Goal: Task Accomplishment & Management: Manage account settings

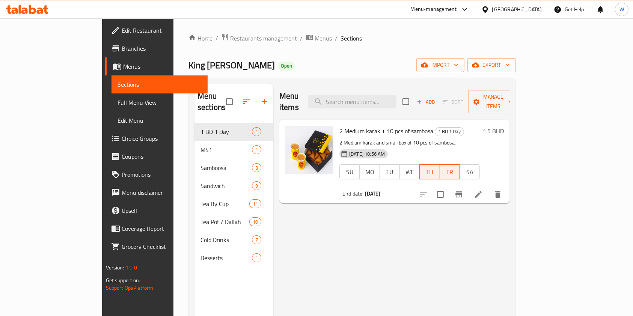
click at [230, 40] on span "Restaurants management" at bounding box center [263, 38] width 67 height 9
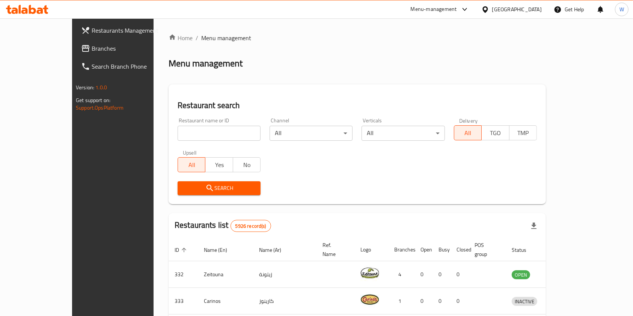
click at [188, 140] on input "search" at bounding box center [219, 133] width 83 height 15
paste input "Mini Bites"
type input "Mini Bites"
click button "Search" at bounding box center [219, 188] width 83 height 14
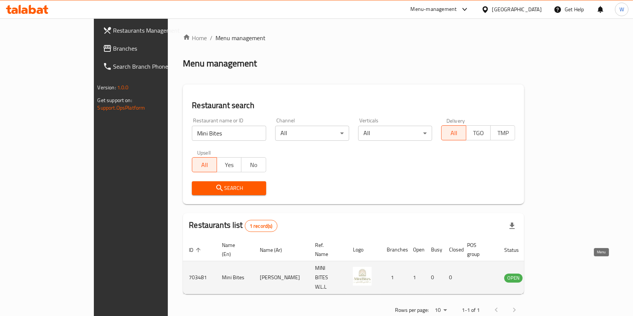
click at [552, 275] on icon "enhanced table" at bounding box center [548, 278] width 8 height 6
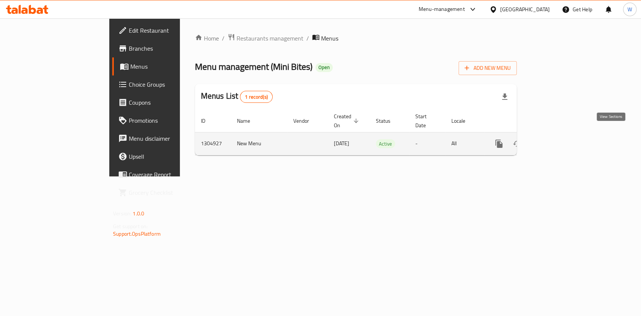
click at [557, 139] on icon "enhanced table" at bounding box center [552, 143] width 9 height 9
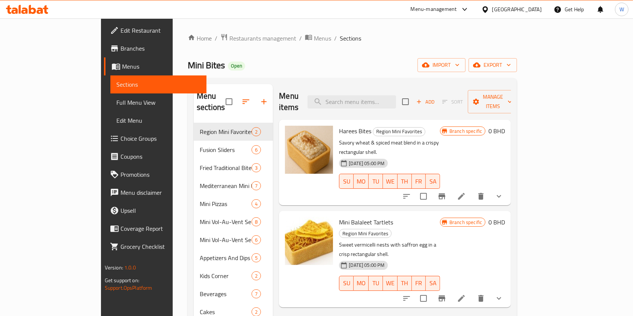
click at [255, 99] on button "button" at bounding box center [264, 102] width 18 height 18
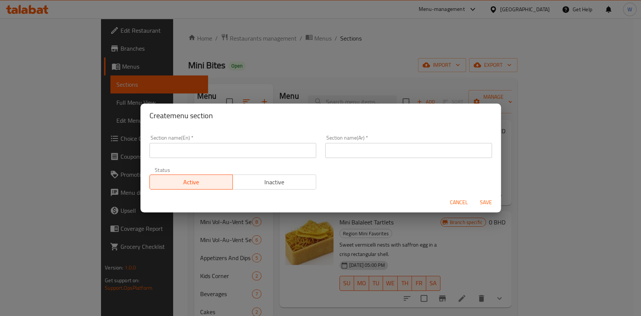
click at [188, 148] on input "text" at bounding box center [232, 150] width 167 height 15
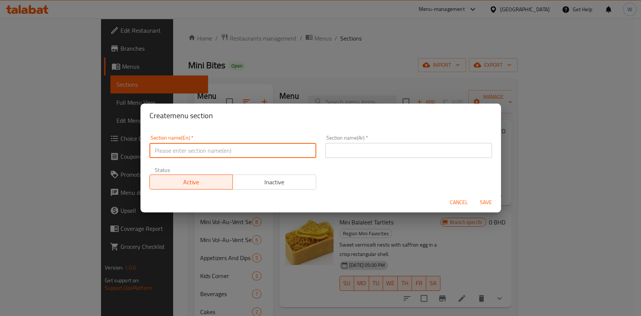
paste input "Buy 2 get 1 free"
type input "Buy 2 get 1 free"
click at [364, 146] on input "text" at bounding box center [408, 150] width 167 height 15
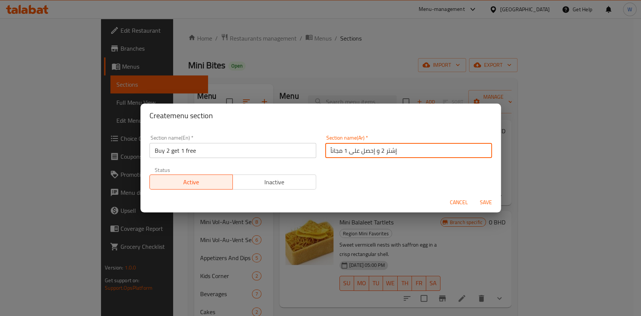
type input "إشتر 2 و إحصل على 1 مجاناً"
click at [495, 203] on button "Save" at bounding box center [486, 203] width 24 height 14
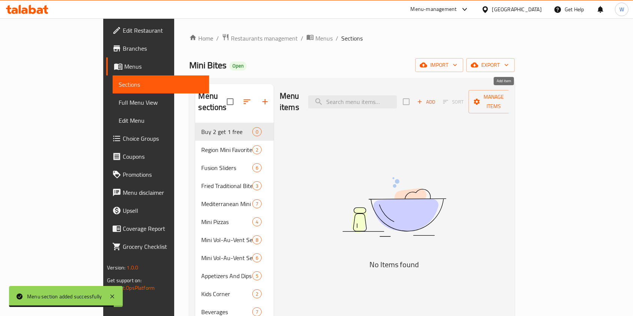
click at [436, 98] on span "Add" at bounding box center [426, 102] width 20 height 9
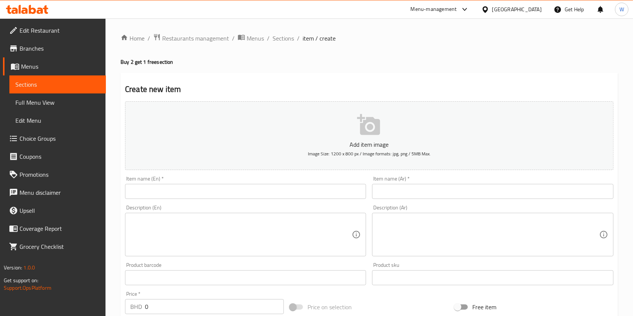
click at [217, 178] on div "Item name (En)   * Item name (En) *" at bounding box center [245, 187] width 241 height 23
click at [206, 196] on input "text" at bounding box center [245, 191] width 241 height 15
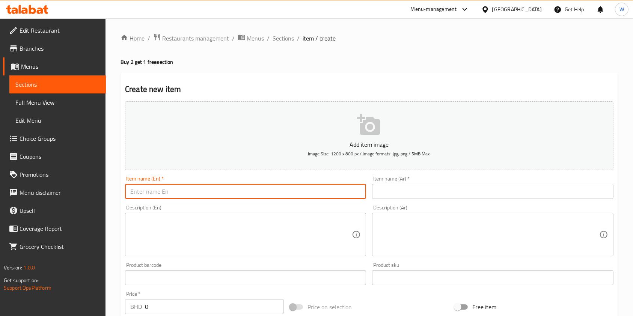
paste input "Buy 2 Boxes of 6pc mini pastries get 1 free"
type input "Buy 2 Boxes of 6pc mini pastries get 1 free"
click at [404, 184] on div "Item name (Ar)   * Item name (Ar) *" at bounding box center [492, 187] width 241 height 23
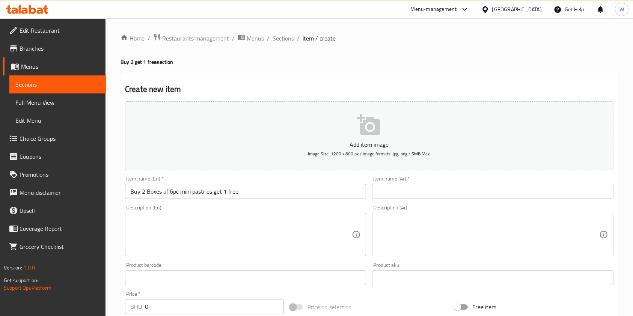
click at [402, 189] on input "text" at bounding box center [492, 191] width 241 height 15
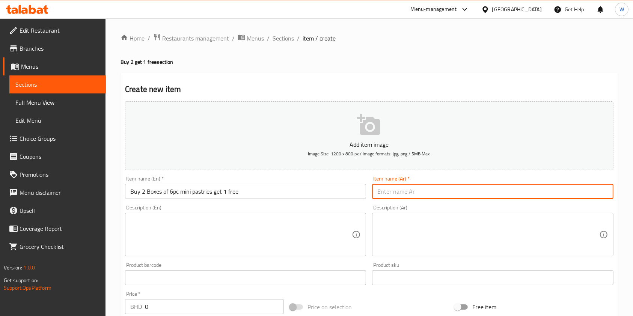
paste input "اشتري علبتين من المعجنات الصغيرة 6 قطع واحصل على علبة مجانية"
type input "اشتري علبتين من المعجنات الصغيرة 6 قطع واحصل على علبة مجانية"
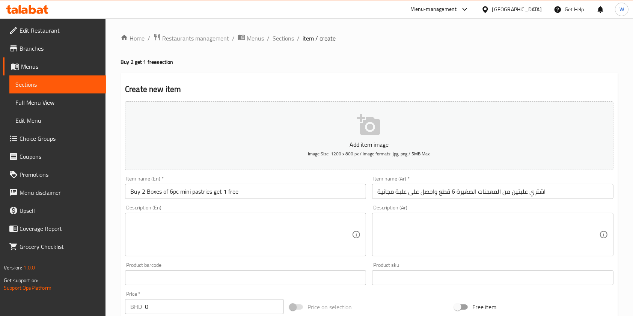
click at [275, 220] on textarea at bounding box center [240, 235] width 221 height 36
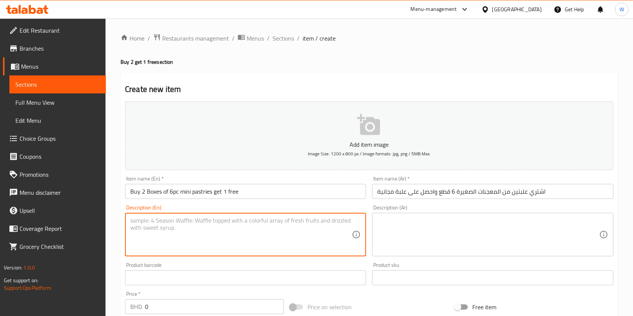
paste textarea "buy 2 boxes of 6pcs mini pastries and get 6pcs free"
type textarea "buy 2 boxes of 6pcs mini pastries and get 6pcs free"
click at [464, 229] on textarea at bounding box center [487, 235] width 221 height 36
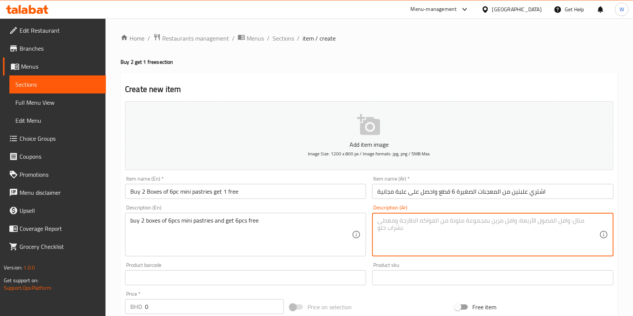
paste textarea "اشتري علبتين من 6 قطع من المعجنات الصغيرة واحصل على 6 قطع مجانًا"
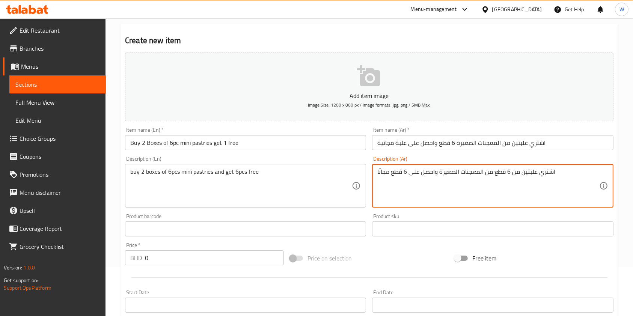
scroll to position [50, 0]
type textarea "اشتري علبتين من 6 قطع من المعجنات الصغيرة واحصل على 6 قطع مجانًا"
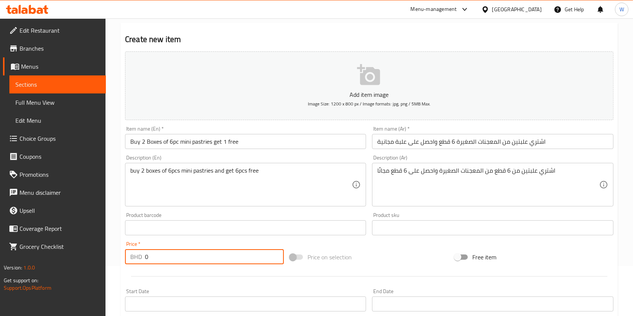
drag, startPoint x: 166, startPoint y: 253, endPoint x: 94, endPoint y: 261, distance: 72.1
click at [95, 261] on div "Edit Restaurant Branches Menus Sections Full Menu View Edit Menu Choice Groups …" at bounding box center [316, 224] width 633 height 512
type input "6"
click at [390, 255] on div "Price on selection" at bounding box center [369, 257] width 165 height 20
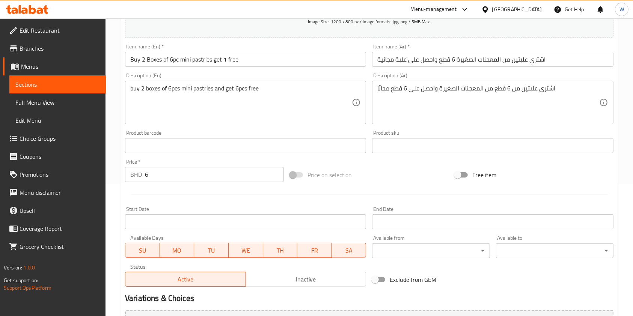
scroll to position [150, 0]
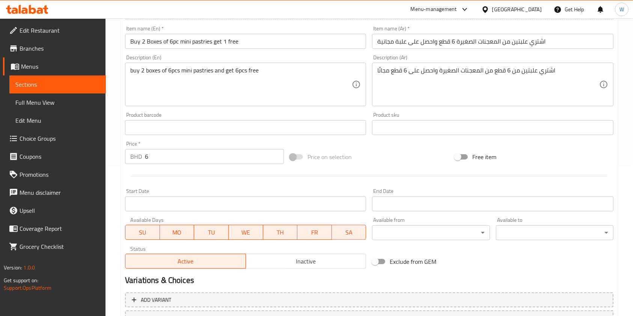
click at [303, 263] on span "Inactive" at bounding box center [306, 261] width 114 height 11
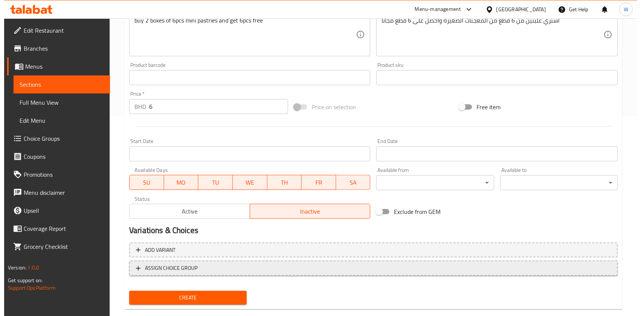
scroll to position [214, 0]
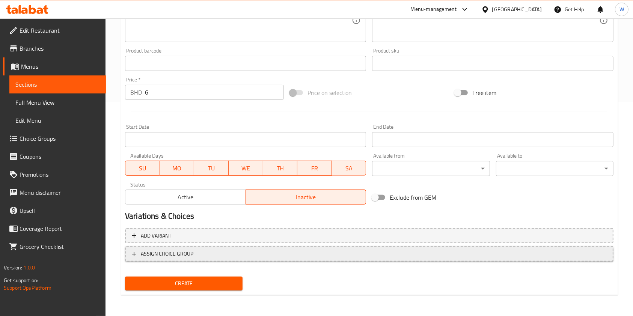
click at [213, 255] on span "ASSIGN CHOICE GROUP" at bounding box center [369, 253] width 475 height 9
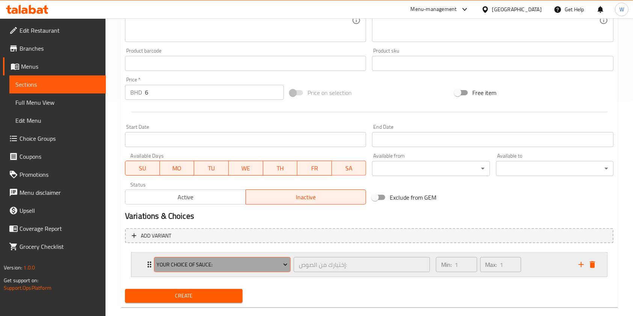
click at [180, 265] on span "Your Choice Of Sauce:" at bounding box center [222, 264] width 131 height 9
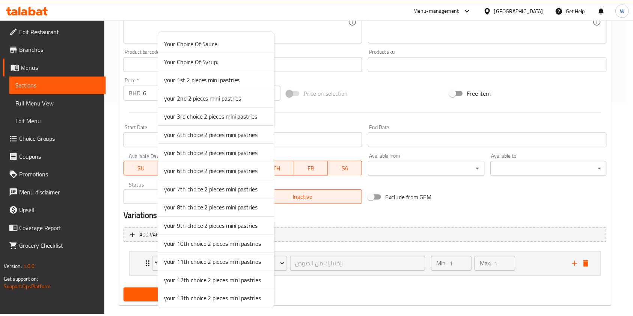
scroll to position [0, 0]
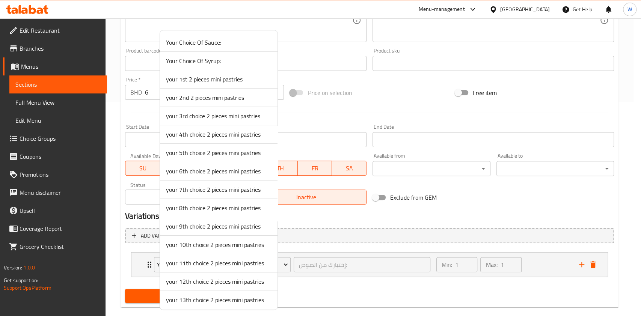
click at [334, 309] on div at bounding box center [320, 158] width 641 height 316
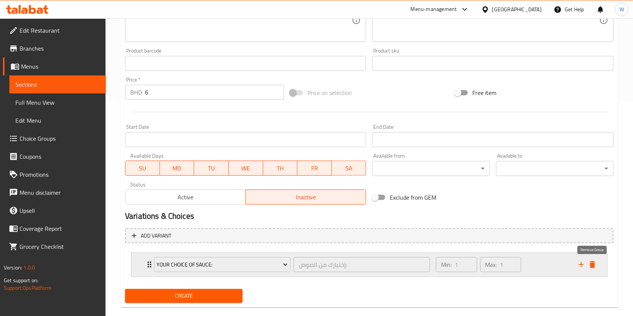
click at [594, 264] on icon "delete" at bounding box center [592, 264] width 5 height 7
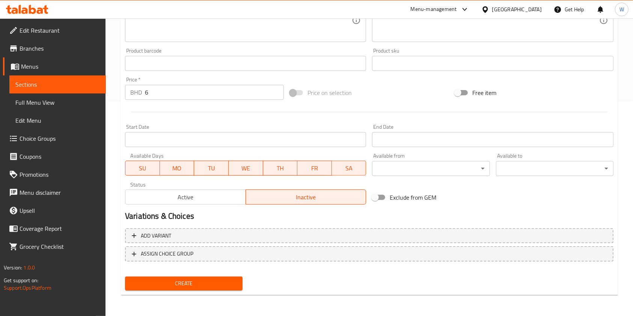
click at [217, 283] on span "Create" at bounding box center [183, 283] width 105 height 9
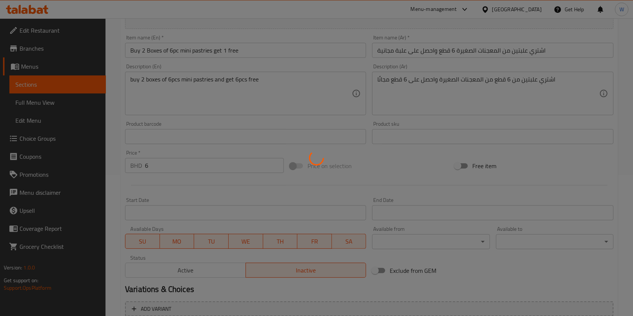
scroll to position [6, 0]
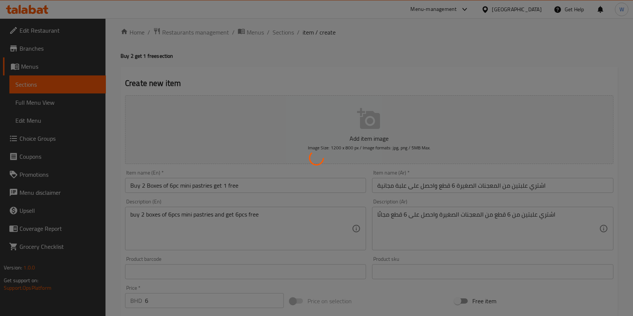
type input "0"
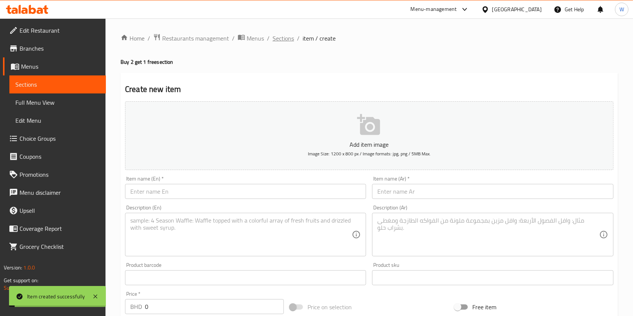
click at [282, 37] on span "Sections" at bounding box center [282, 38] width 21 height 9
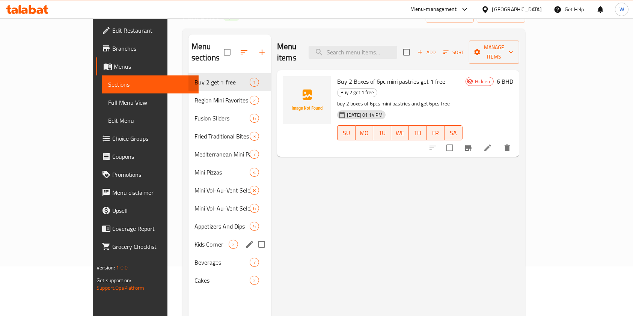
scroll to position [50, 0]
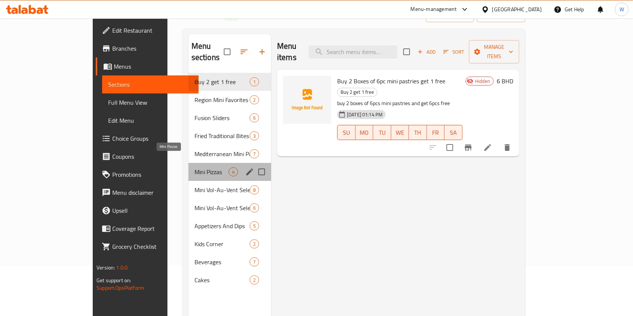
click at [194, 167] on span "Mini Pizzas" at bounding box center [211, 171] width 34 height 9
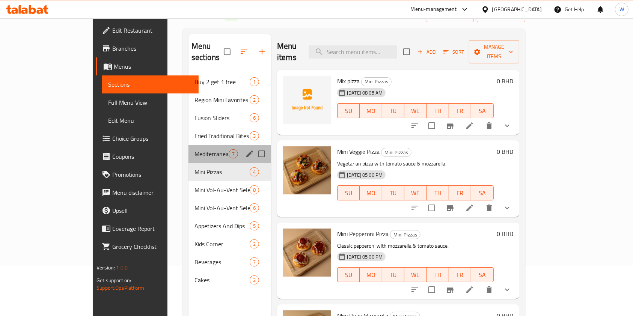
click at [194, 149] on span "Mediterranean Mini Pastries" at bounding box center [211, 153] width 34 height 9
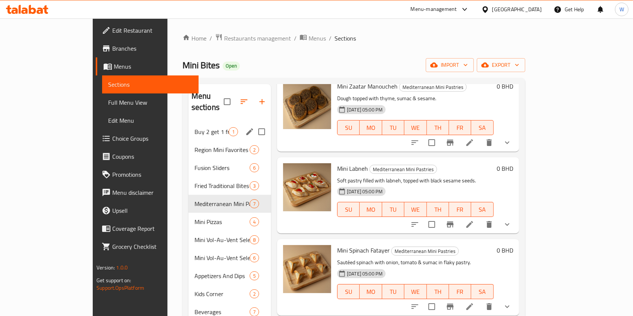
click at [194, 127] on span "Buy 2 get 1 free" at bounding box center [211, 131] width 34 height 9
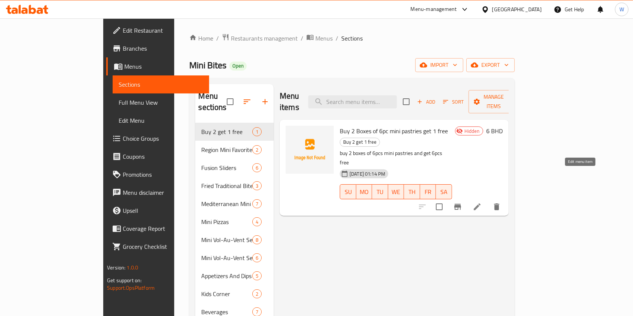
click at [482, 202] on icon at bounding box center [477, 206] width 9 height 9
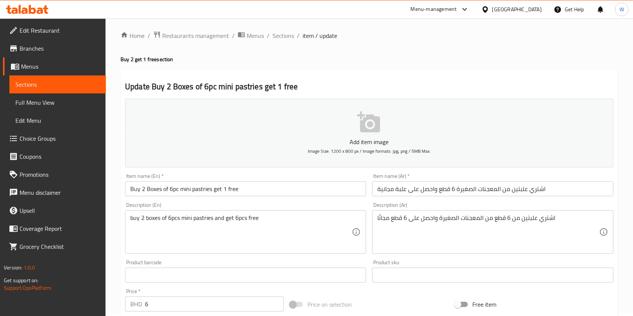
scroll to position [214, 0]
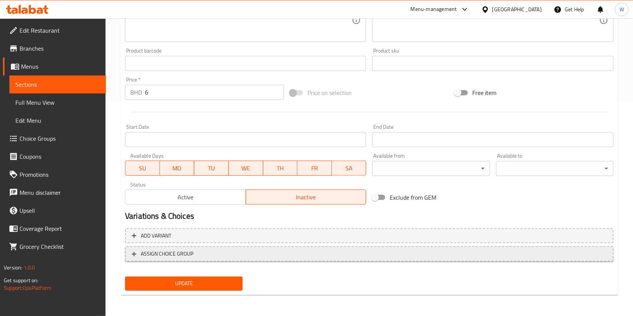
click at [199, 252] on span "ASSIGN CHOICE GROUP" at bounding box center [369, 253] width 475 height 9
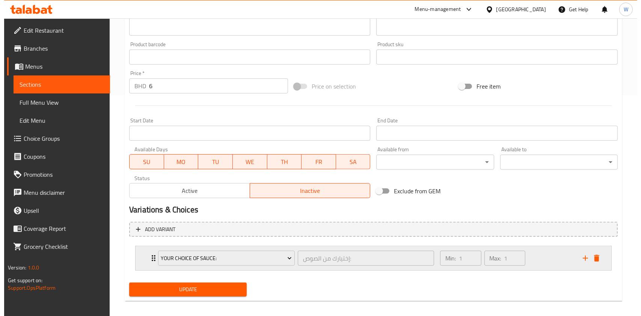
scroll to position [227, 0]
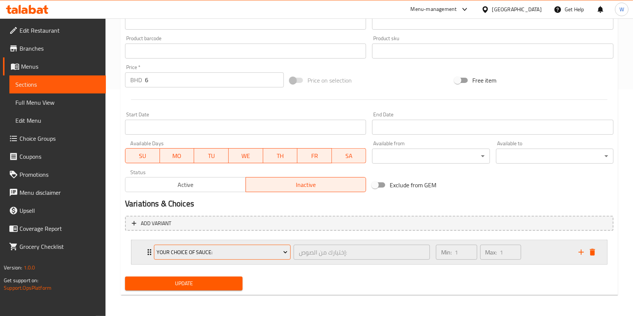
click at [225, 252] on span "Your Choice Of Sauce:" at bounding box center [222, 252] width 131 height 9
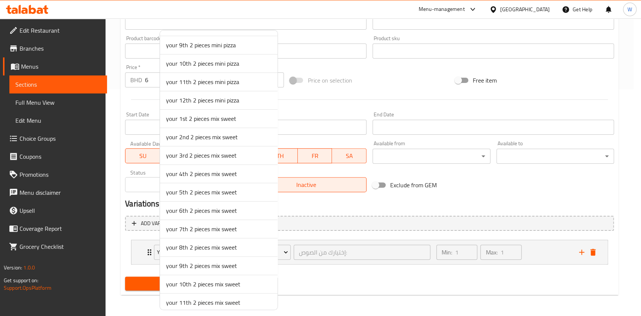
scroll to position [497, 0]
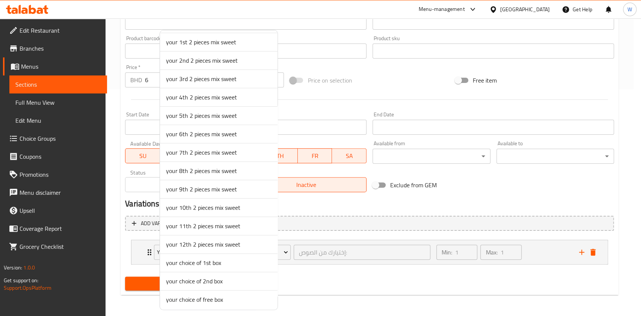
click at [208, 258] on span "your choice of 1st box" at bounding box center [218, 262] width 105 height 9
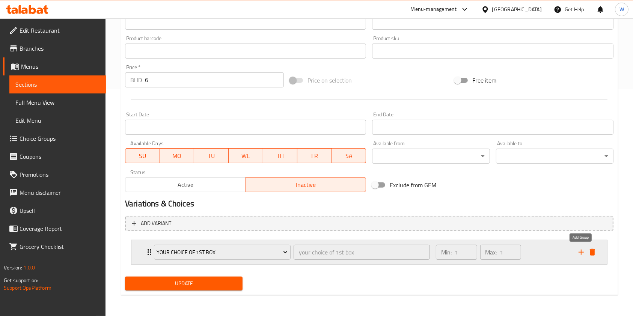
click at [580, 252] on icon "add" at bounding box center [580, 252] width 5 height 5
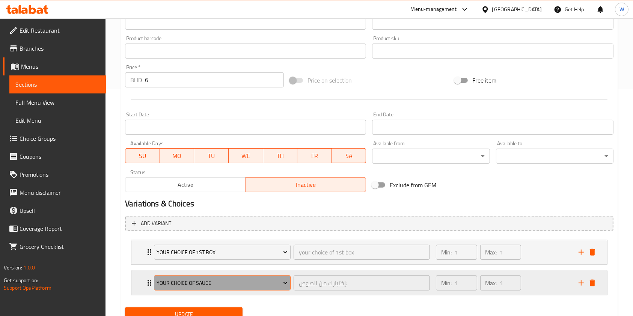
click at [197, 288] on span "Your Choice Of Sauce:" at bounding box center [222, 282] width 131 height 9
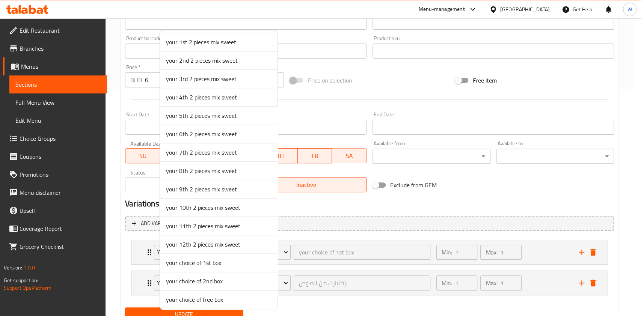
click at [195, 278] on span "your choice of 2nd box" at bounding box center [218, 281] width 105 height 9
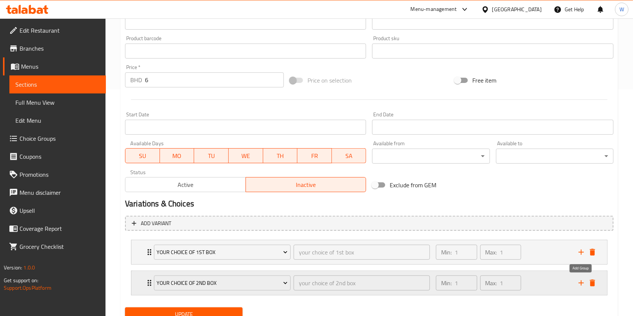
click at [582, 283] on icon "add" at bounding box center [580, 282] width 5 height 5
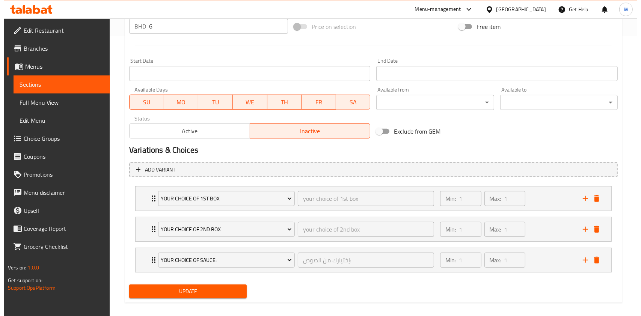
scroll to position [288, 0]
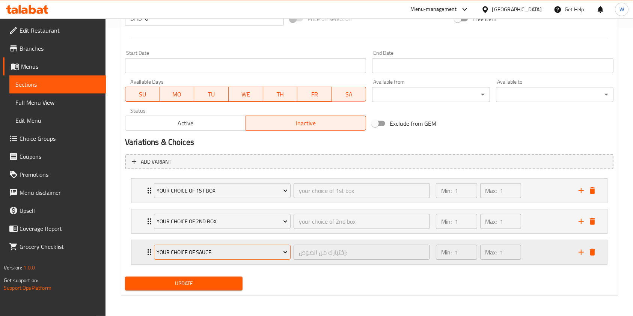
click at [219, 253] on span "Your Choice Of Sauce:" at bounding box center [222, 252] width 131 height 9
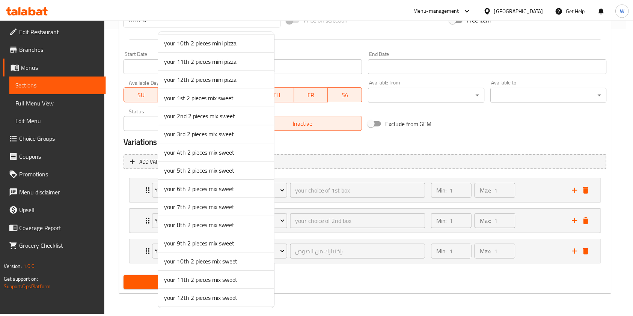
scroll to position [497, 0]
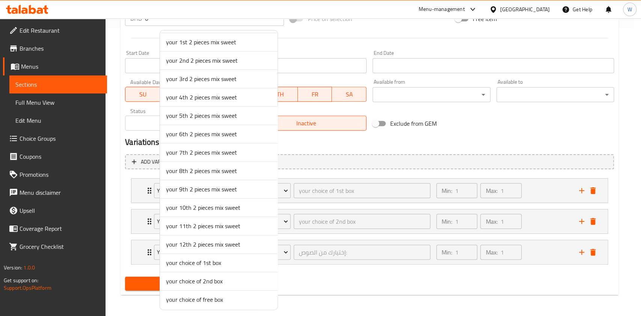
click at [194, 297] on span "your choice of free box" at bounding box center [218, 299] width 105 height 9
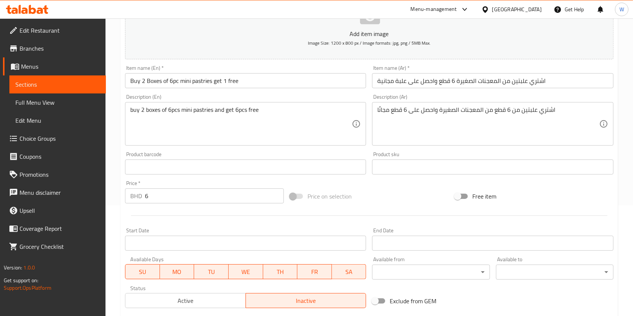
scroll to position [200, 0]
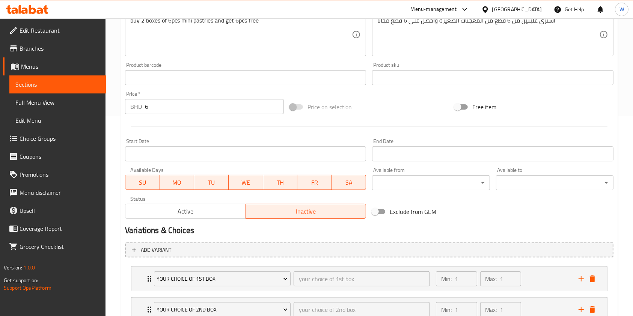
click at [219, 208] on span "Active" at bounding box center [185, 211] width 114 height 11
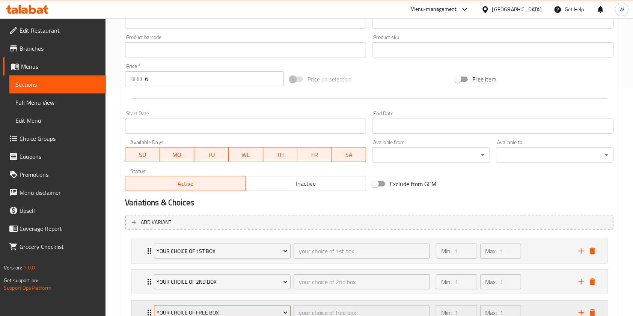
scroll to position [288, 0]
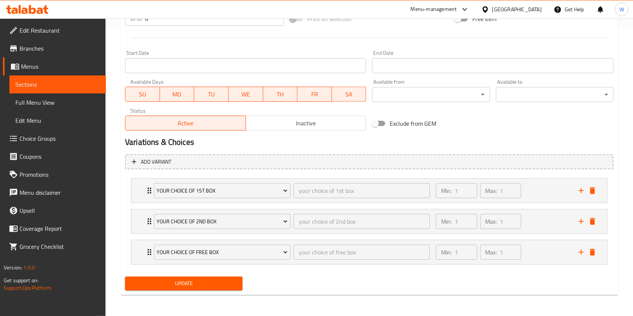
click at [218, 279] on button "Update" at bounding box center [183, 284] width 117 height 14
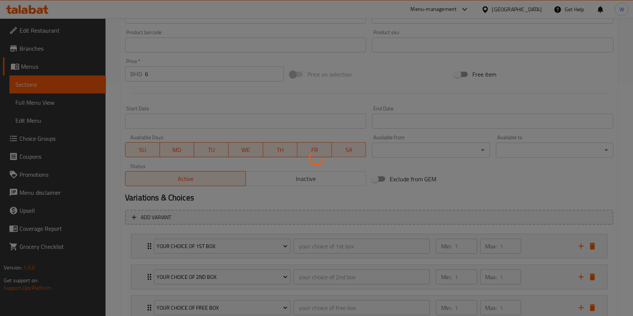
scroll to position [0, 0]
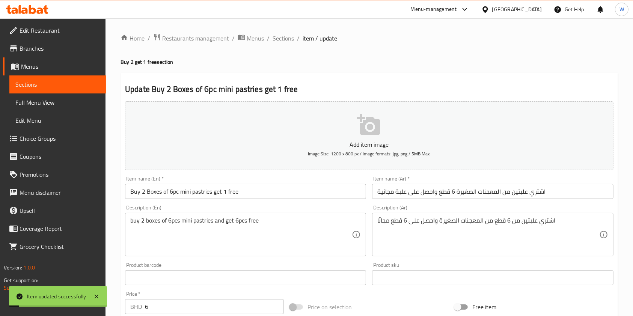
click at [282, 34] on span "Sections" at bounding box center [282, 38] width 21 height 9
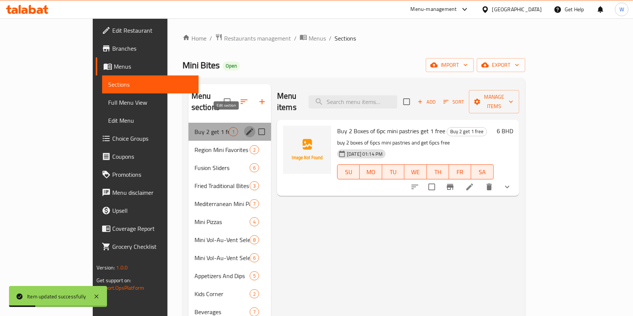
click at [246, 128] on icon "edit" at bounding box center [249, 131] width 7 height 7
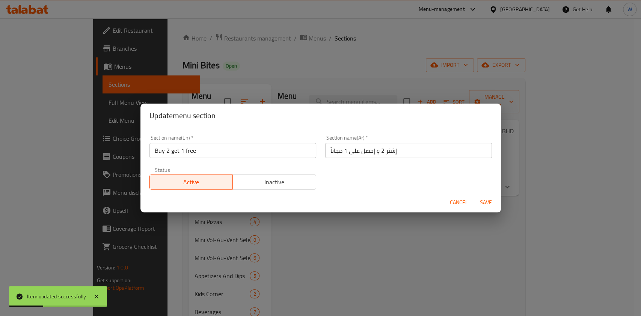
click at [272, 172] on div "Active Inactive" at bounding box center [232, 178] width 167 height 23
click at [279, 177] on span "Inactive" at bounding box center [274, 182] width 77 height 11
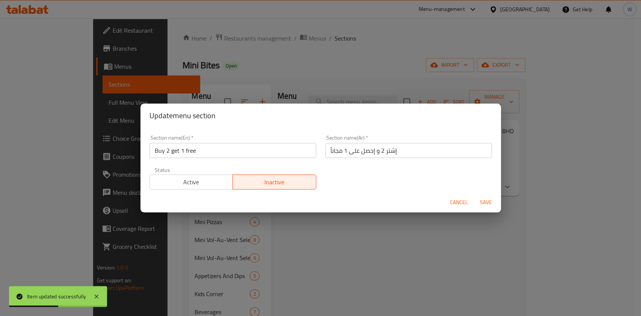
click at [489, 206] on span "Save" at bounding box center [486, 202] width 18 height 9
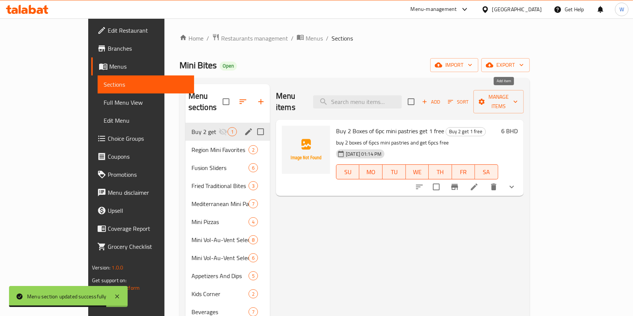
click at [441, 98] on span "Add" at bounding box center [431, 102] width 20 height 9
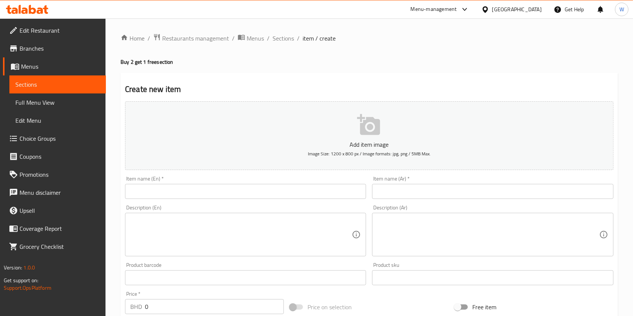
click at [178, 187] on input "text" at bounding box center [245, 191] width 241 height 15
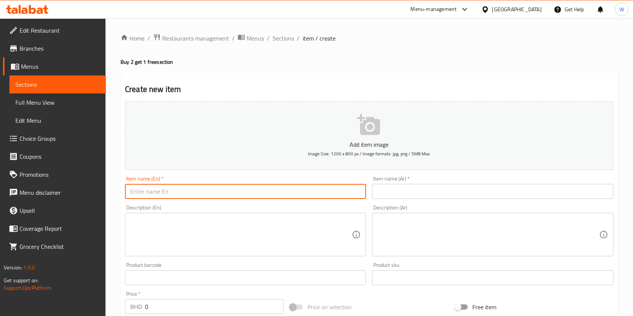
paste input "Buy 2 Boxes of 12pc mini pastries get 1 free"
click at [132, 193] on input "Buy 2 Boxes of 12pc mini pastries get 1 free" at bounding box center [245, 191] width 241 height 15
click at [229, 194] on input "Buy 2 Boxes of 12pc mini pastries get 1 free" at bounding box center [245, 191] width 241 height 15
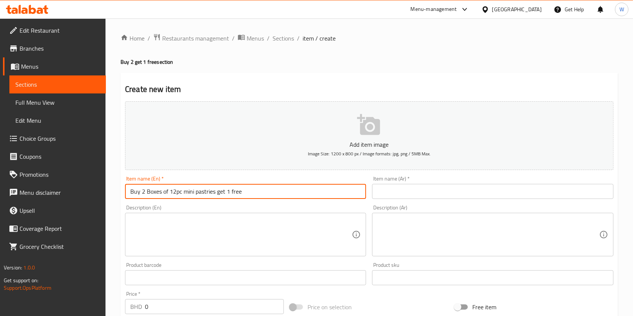
type input "Buy 2 Boxes of 12pc mini pastries get 1 free"
click at [404, 187] on input "text" at bounding box center [492, 191] width 241 height 15
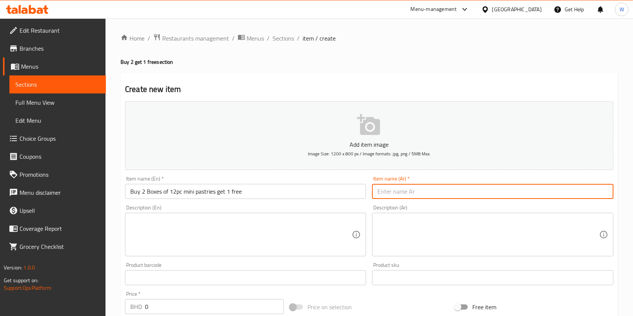
paste input "اشتري علبتين من 12 قطعة من المعجنات الصغيرة واحصل على واحدة مجانًا"
type input "اشتري علبتين من 12 قطعة من المعجنات الصغيرة واحصل على واحدة مجانًا"
click at [218, 238] on textarea at bounding box center [240, 235] width 221 height 36
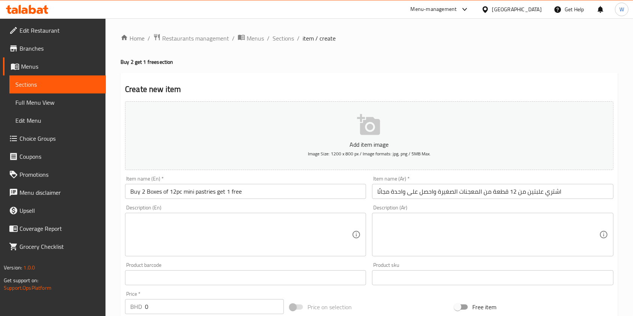
click at [156, 226] on textarea at bounding box center [240, 235] width 221 height 36
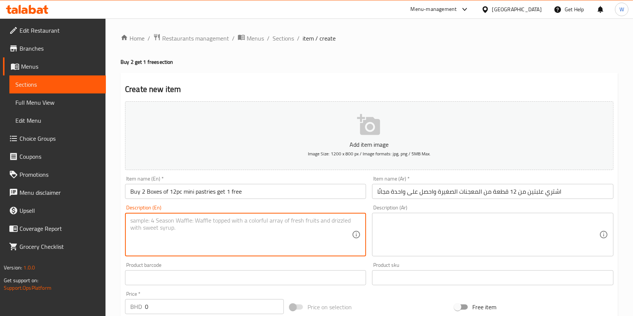
paste textarea "buy 2 boxes of 12pcs mini pastries and get 12pcs free"
click at [135, 220] on textarea "buy 2 boxes of 12pcs mini pastries and get 12pcs free" at bounding box center [240, 235] width 221 height 36
click at [243, 218] on textarea "Buy 2 boxes of 12pcs mini pastries and get 12pcs free" at bounding box center [240, 235] width 221 height 36
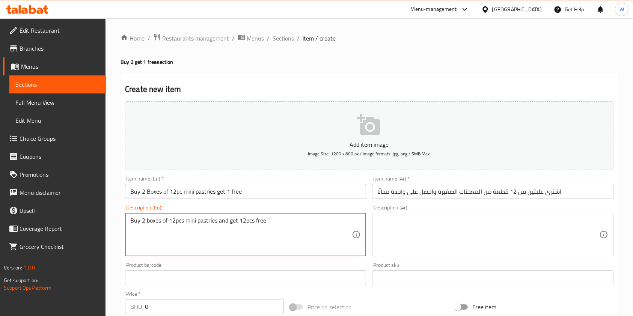
type textarea "Buy 2 boxes of 12pcs mini pastries and get 12pcs free"
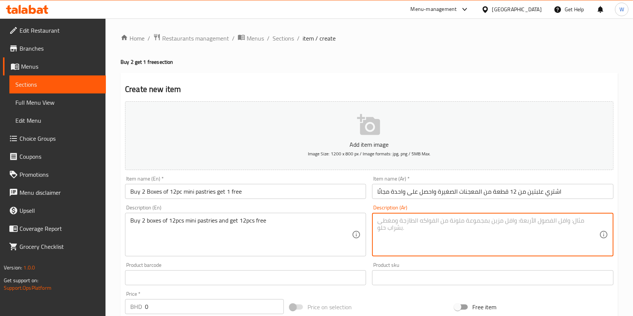
click at [417, 224] on textarea at bounding box center [487, 235] width 221 height 36
paste textarea "اشتري علبتين من 12 قطعة من المعجنات الصغيرة واحصل على 12 قطعة مجانًا"
type textarea "اشتري علبتين من 12 قطعة من المعجنات الصغيرة واحصل على 12 قطعة مجانًا"
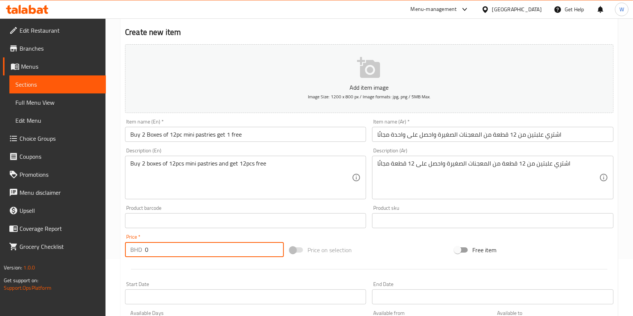
drag, startPoint x: 152, startPoint y: 313, endPoint x: 101, endPoint y: 315, distance: 50.7
click at [101, 315] on div "Edit Restaurant Branches Menus Sections Full Menu View Edit Menu Choice Groups …" at bounding box center [316, 217] width 633 height 512
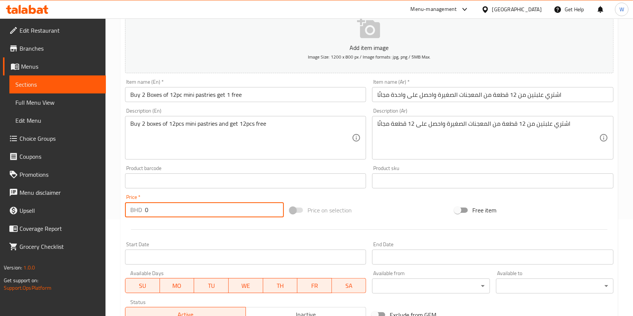
paste input "12"
type input "12"
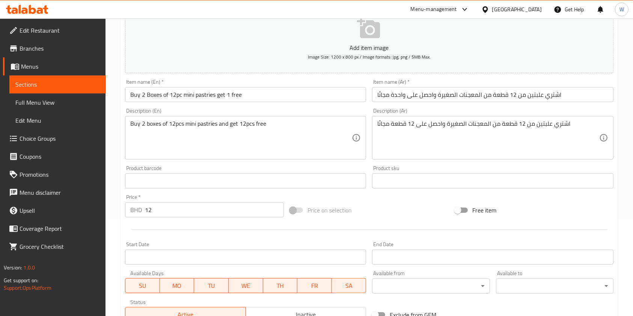
click at [393, 206] on div "Price on selection" at bounding box center [369, 210] width 165 height 20
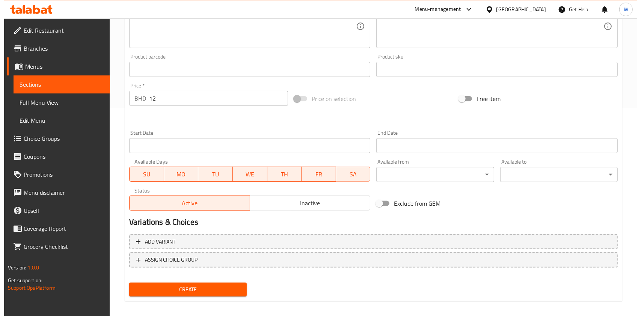
scroll to position [214, 0]
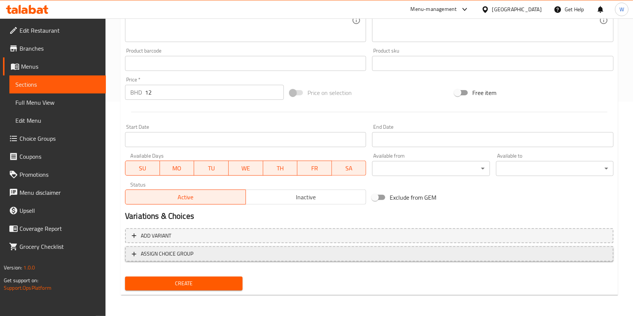
click at [179, 255] on span "ASSIGN CHOICE GROUP" at bounding box center [167, 253] width 53 height 9
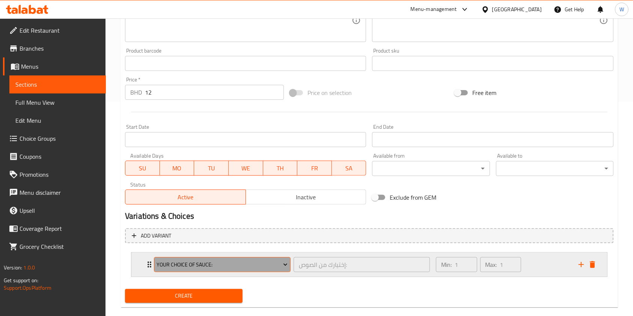
click at [188, 260] on span "Your Choice Of Sauce:" at bounding box center [222, 264] width 131 height 9
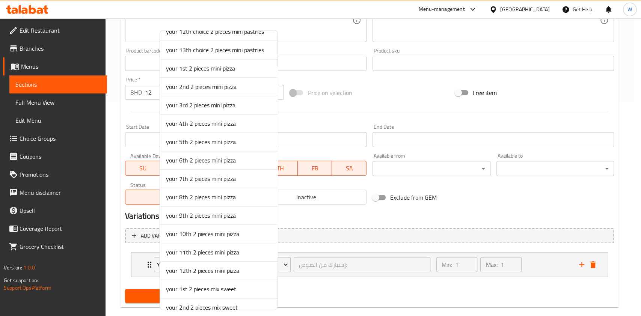
scroll to position [497, 0]
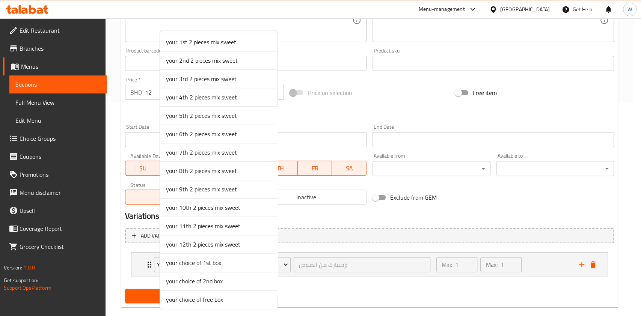
click at [199, 260] on span "your choice of 1st box" at bounding box center [218, 262] width 105 height 9
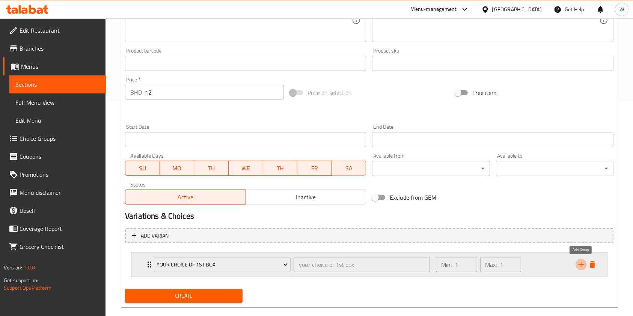
click at [581, 266] on icon "add" at bounding box center [580, 264] width 5 height 5
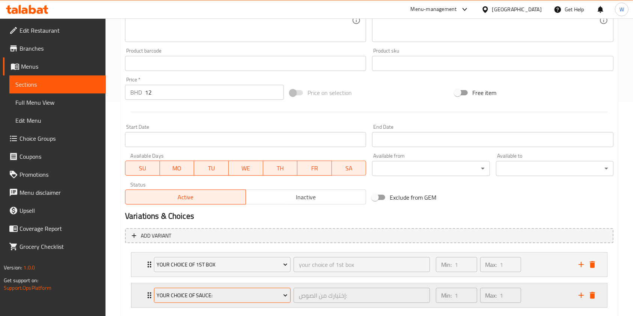
click at [217, 293] on span "Your Choice Of Sauce:" at bounding box center [222, 295] width 131 height 9
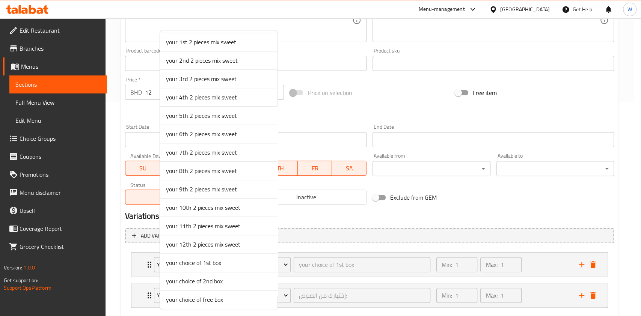
click at [196, 277] on span "your choice of 2nd box" at bounding box center [218, 281] width 105 height 9
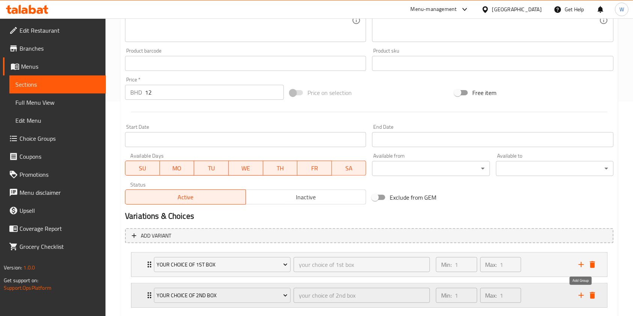
click at [580, 298] on icon "add" at bounding box center [581, 295] width 9 height 9
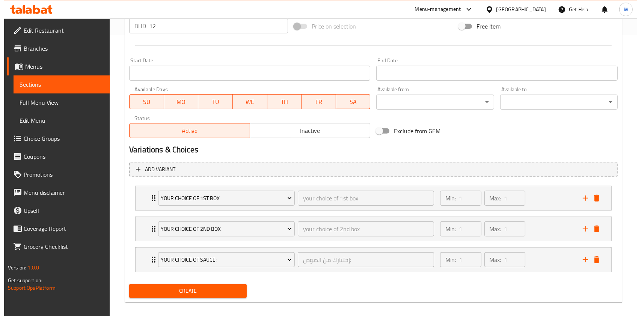
scroll to position [288, 0]
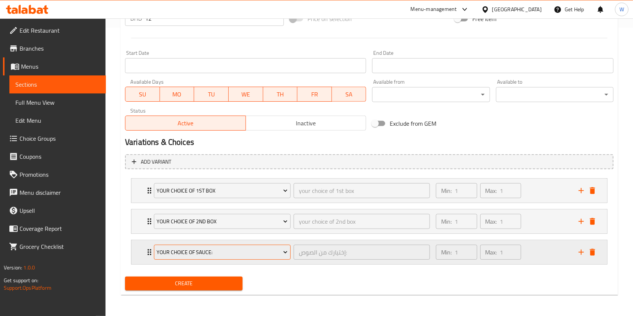
click at [206, 248] on span "Your Choice Of Sauce:" at bounding box center [222, 252] width 131 height 9
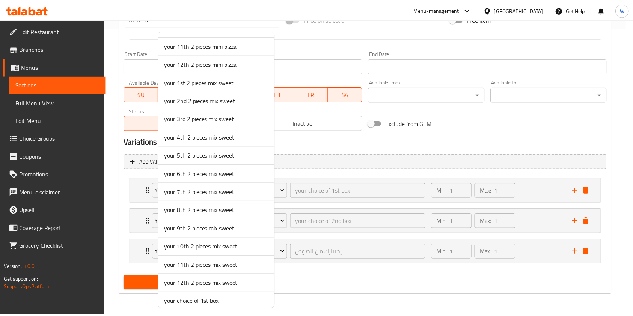
scroll to position [497, 0]
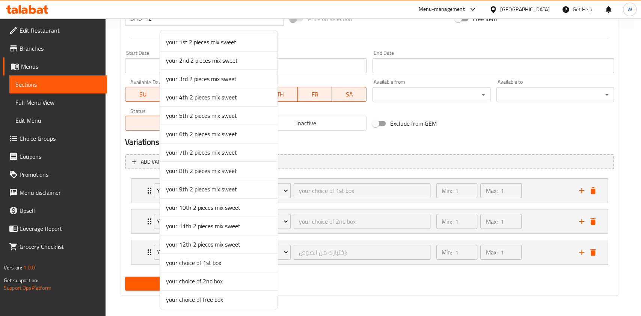
click at [191, 295] on span "your choice of free box" at bounding box center [218, 299] width 105 height 9
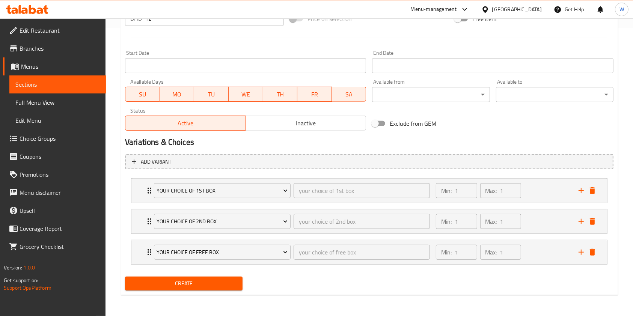
click at [209, 286] on span "Create" at bounding box center [183, 283] width 105 height 9
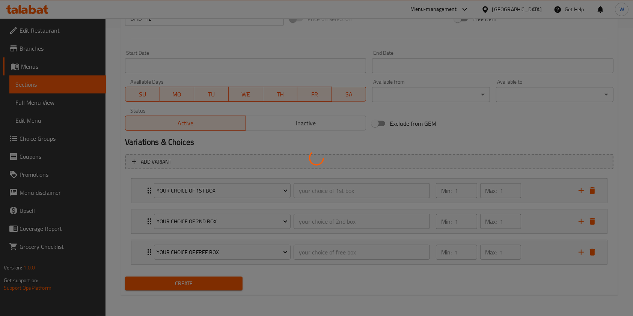
type input "0"
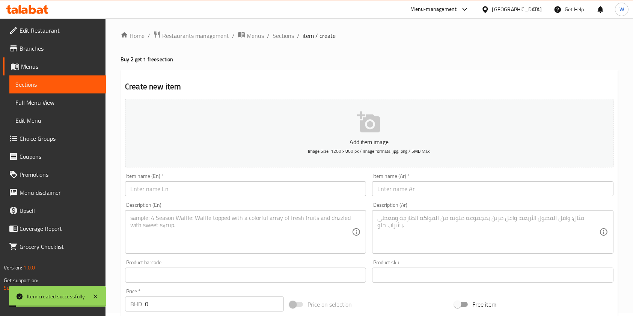
scroll to position [0, 0]
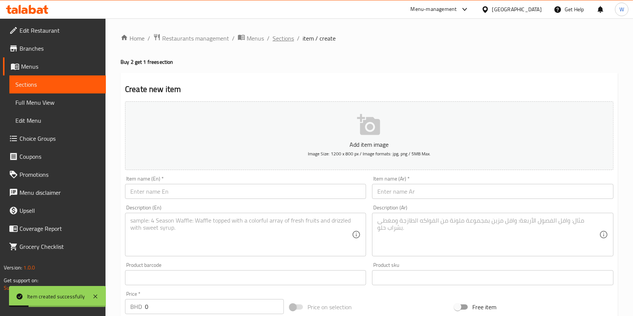
click at [282, 35] on span "Sections" at bounding box center [282, 38] width 21 height 9
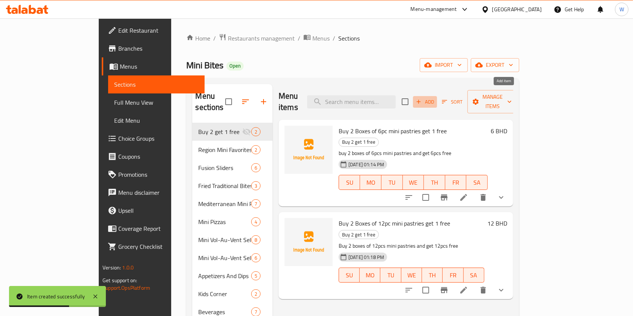
click at [437, 101] on button "Add" at bounding box center [425, 102] width 24 height 12
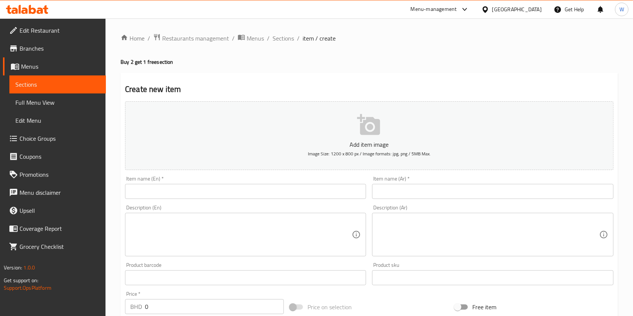
click at [227, 187] on input "text" at bounding box center [245, 191] width 241 height 15
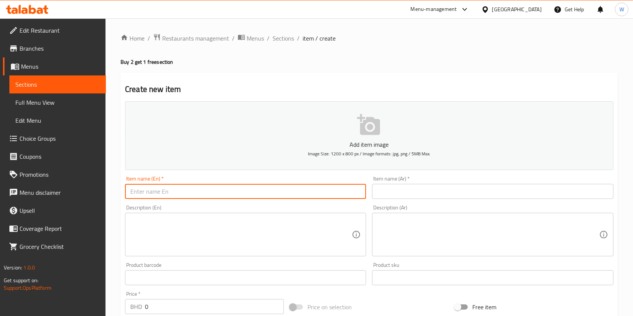
paste input "Buy 2 Boxes of 24pc mini pastries get 1 free"
type input "Buy 2 Boxes of 24pc mini pastries get 1 free"
click at [391, 190] on input "text" at bounding box center [492, 191] width 241 height 15
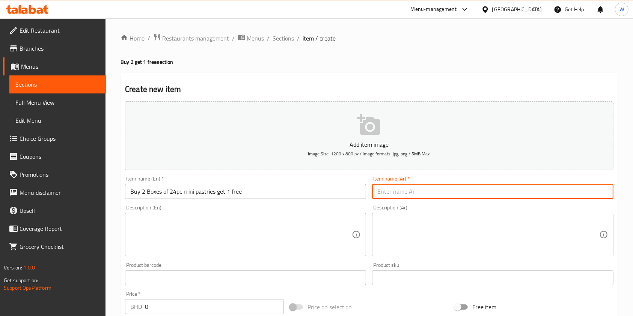
paste input "اشتري علبتين من المعجنات الصغيرة 24 قطعة واحصل على علبة مجانية"
type input "اشتري علبتين من المعجنات الصغيرة 24 قطعة واحصل على علبة مجانية"
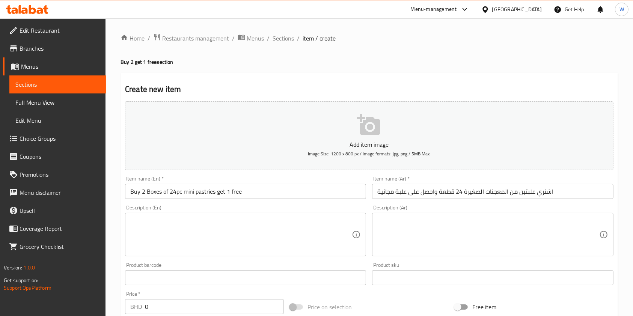
click at [166, 213] on div "Description (En)" at bounding box center [245, 235] width 241 height 44
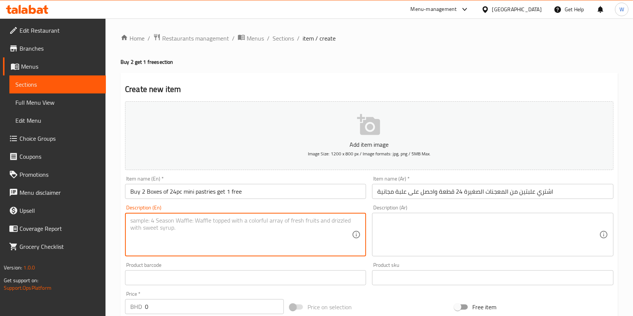
click at [168, 221] on textarea at bounding box center [240, 235] width 221 height 36
paste textarea "buy 2 boxes of 24pcs mini pastries and get 24pcs free"
click at [137, 222] on textarea "buy 2 boxes of 24pcs mini pastries and get 24pcs free" at bounding box center [240, 235] width 221 height 36
click at [134, 221] on textarea "buy 2 boxes of 24pcs mini pastries and get 24pcs free" at bounding box center [240, 235] width 221 height 36
click at [277, 221] on textarea "Buy 2 boxes of 24pcs mini pastries and get 24pcs free" at bounding box center [240, 235] width 221 height 36
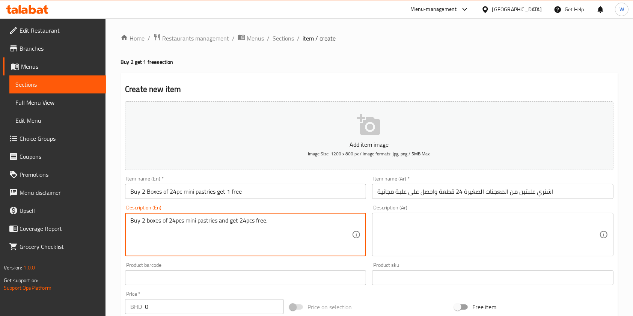
click at [277, 225] on textarea "Buy 2 boxes of 24pcs mini pastries and get 24pcs free." at bounding box center [240, 235] width 221 height 36
click at [277, 224] on textarea "Buy 2 boxes of 24pcs mini pastries and get 24pcs free." at bounding box center [240, 235] width 221 height 36
type textarea "Buy 2 boxes of 24pcs mini pastries and get 24pcs free."
click at [444, 238] on textarea at bounding box center [487, 235] width 221 height 36
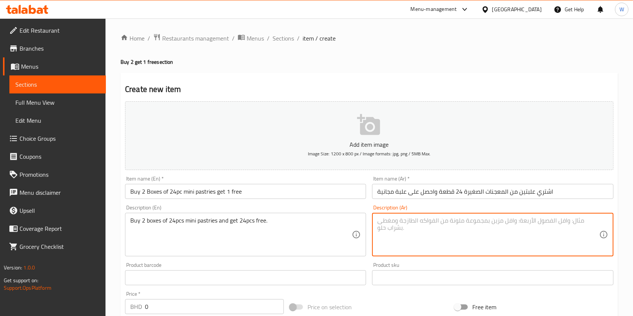
paste textarea "اشتري 2 صندوق من 24 قطعة من المعجنات الصغيرة واحصل على 24 قطعة مجانًا."
type textarea "اشتري 2 صندوق من 24 قطعة من المعجنات الصغيرة واحصل على 24 قطعة مجانًا."
click at [542, 261] on div "Product sku Product sku" at bounding box center [492, 273] width 247 height 29
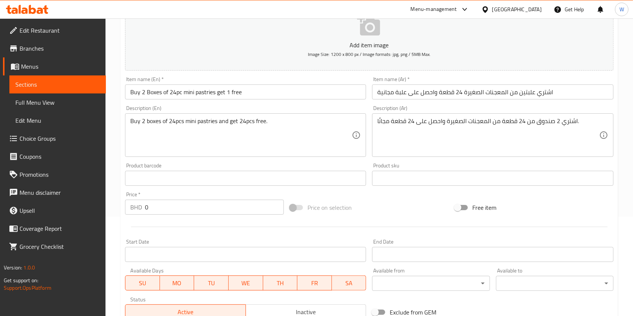
scroll to position [100, 0]
drag, startPoint x: 161, startPoint y: 199, endPoint x: 118, endPoint y: 212, distance: 44.9
click at [101, 210] on div "Edit Restaurant Branches Menus Sections Full Menu View Edit Menu Choice Groups …" at bounding box center [316, 175] width 633 height 512
paste input "18"
type input "18"
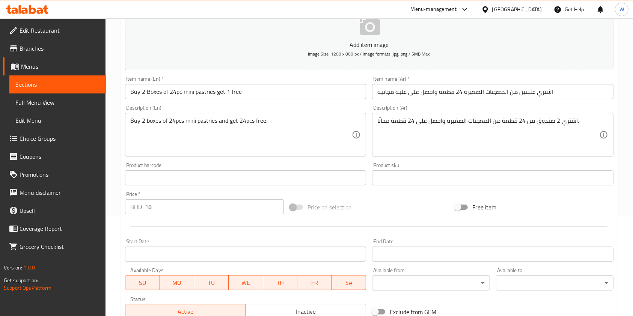
click at [164, 227] on div at bounding box center [369, 226] width 494 height 18
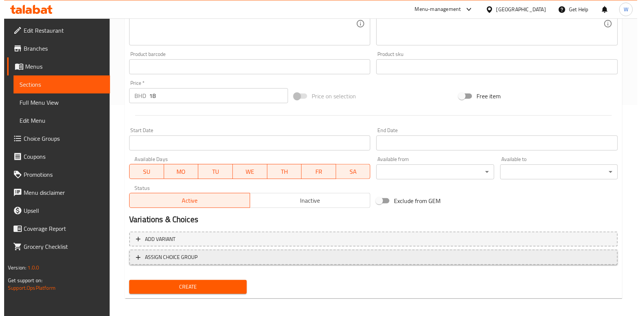
scroll to position [214, 0]
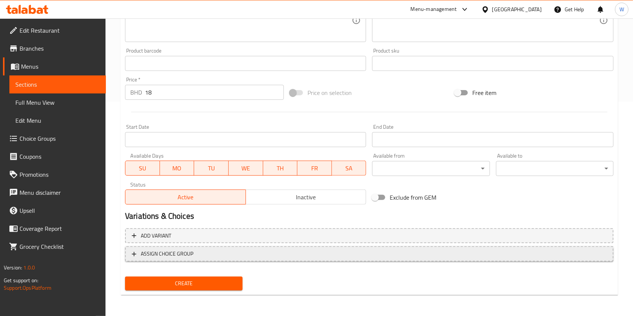
click at [250, 255] on span "ASSIGN CHOICE GROUP" at bounding box center [369, 253] width 475 height 9
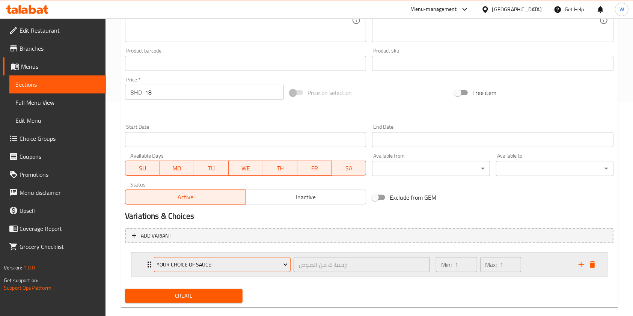
click at [198, 268] on span "Your Choice Of Sauce:" at bounding box center [222, 264] width 131 height 9
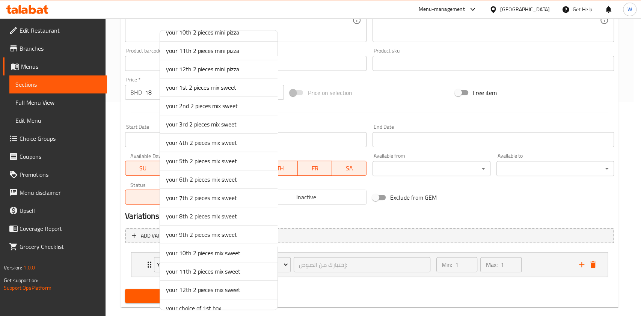
scroll to position [497, 0]
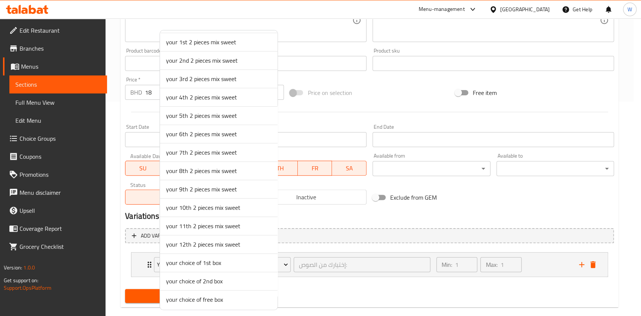
click at [201, 260] on span "your choice of 1st box" at bounding box center [218, 262] width 105 height 9
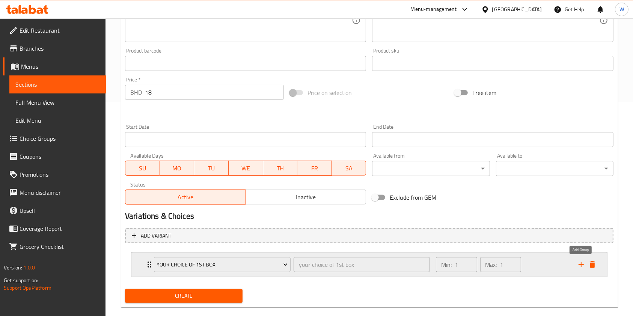
click at [583, 266] on icon "add" at bounding box center [581, 264] width 9 height 9
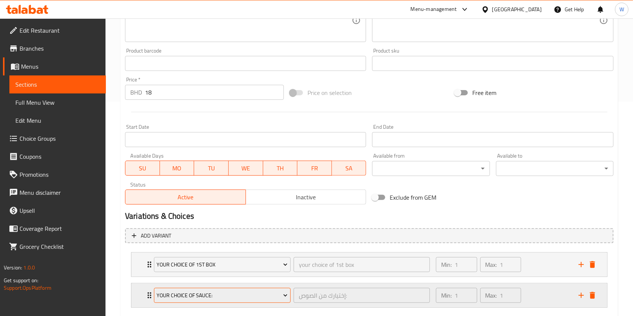
click at [195, 292] on span "Your Choice Of Sauce:" at bounding box center [222, 295] width 131 height 9
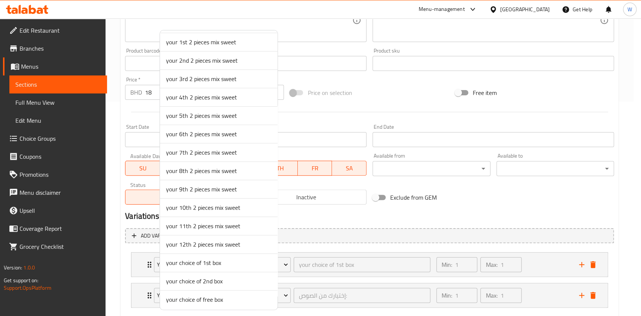
click at [199, 277] on span "your choice of 2nd box" at bounding box center [218, 281] width 105 height 9
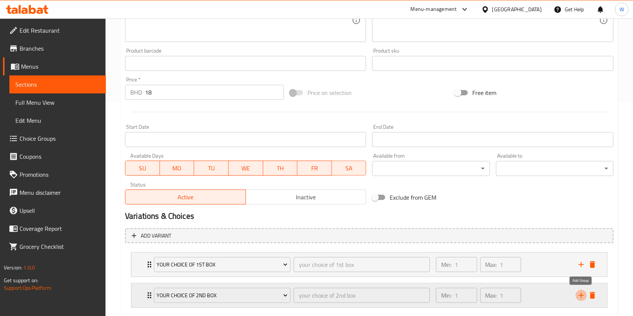
click at [583, 298] on icon "add" at bounding box center [581, 295] width 9 height 9
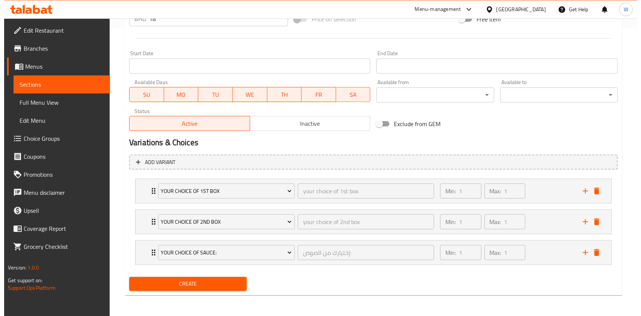
scroll to position [288, 0]
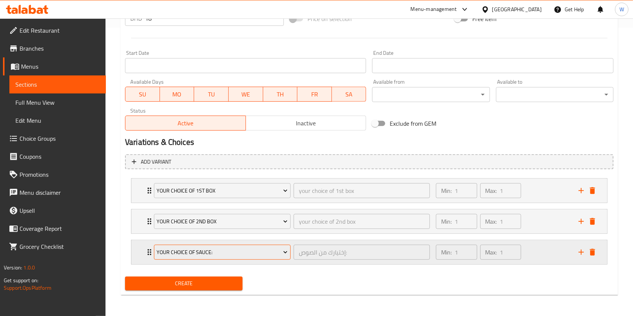
click at [189, 255] on span "Your Choice Of Sauce:" at bounding box center [222, 252] width 131 height 9
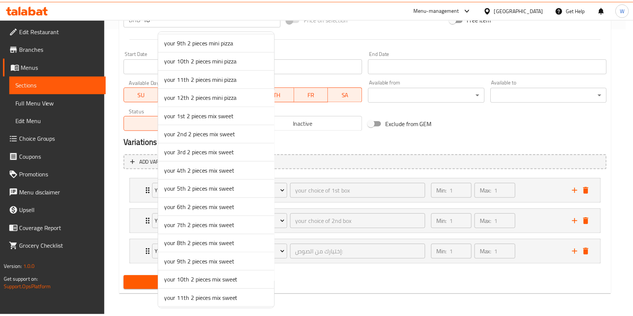
scroll to position [497, 0]
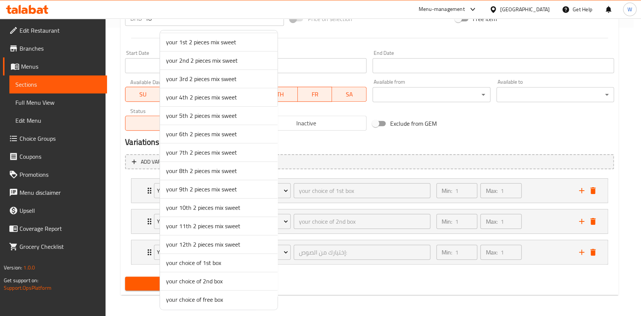
click at [199, 296] on span "your choice of free box" at bounding box center [218, 299] width 105 height 9
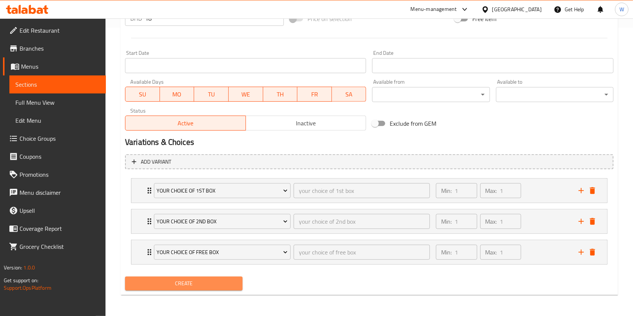
click at [194, 288] on span "Create" at bounding box center [183, 283] width 105 height 9
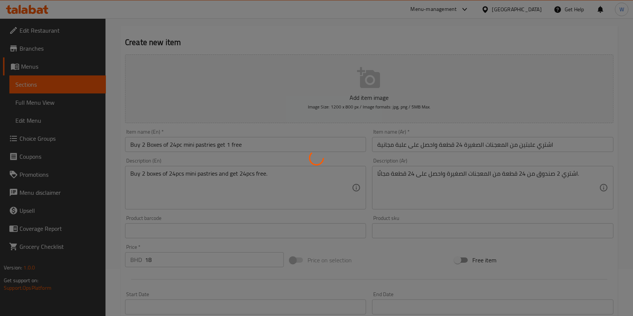
scroll to position [0, 0]
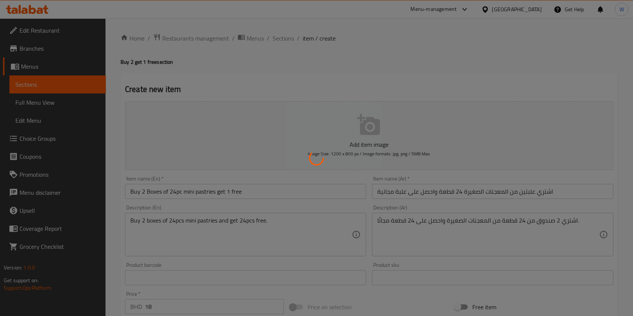
type input "0"
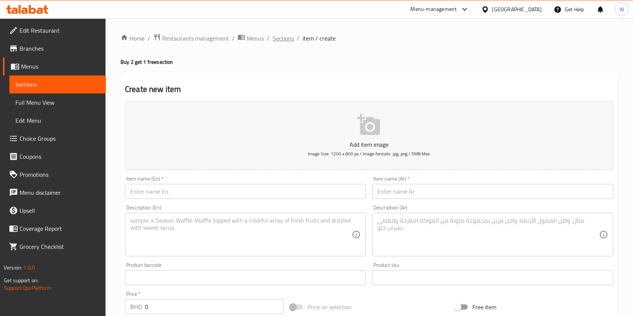
click at [287, 38] on span "Sections" at bounding box center [282, 38] width 21 height 9
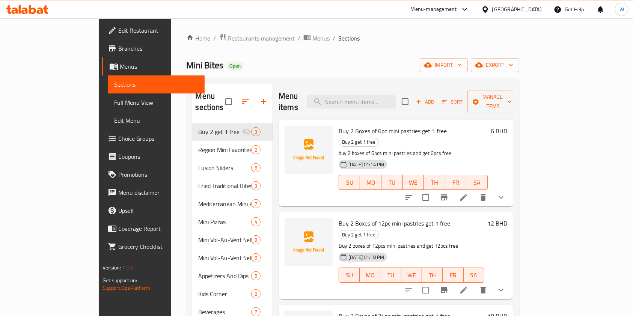
click at [118, 52] on span "Branches" at bounding box center [158, 48] width 80 height 9
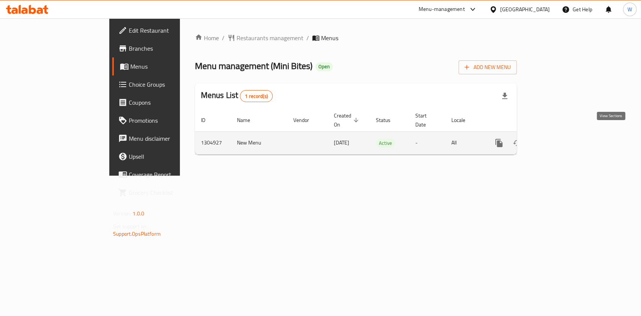
click at [556, 140] on icon "enhanced table" at bounding box center [552, 143] width 7 height 7
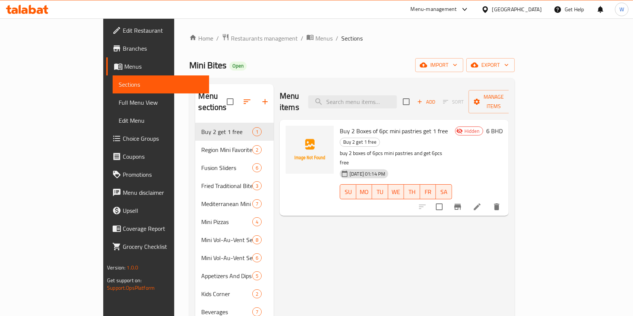
click at [123, 138] on span "Choice Groups" at bounding box center [163, 138] width 80 height 9
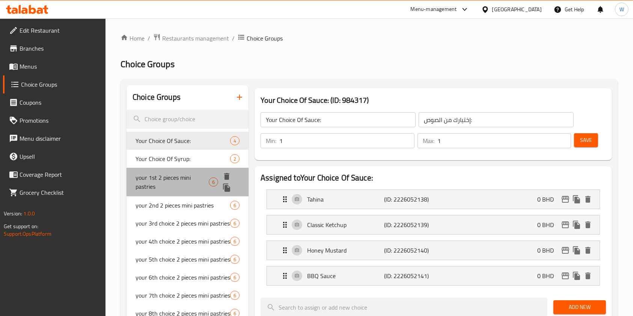
click at [159, 181] on span "your 1st 2 pieces mini pastries" at bounding box center [171, 182] width 73 height 18
type input "your 1st 2 pieces mini pastries"
type input "أول قطعتين من المعجنات الصغيرة"
type input "2"
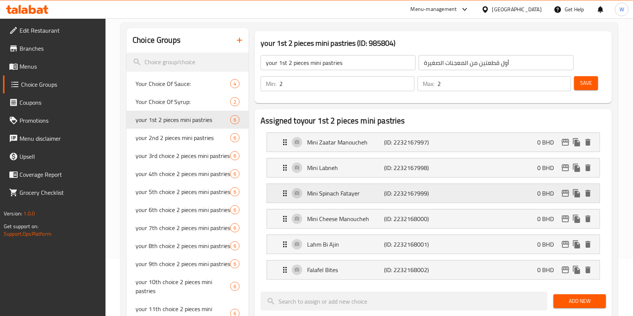
scroll to position [50, 0]
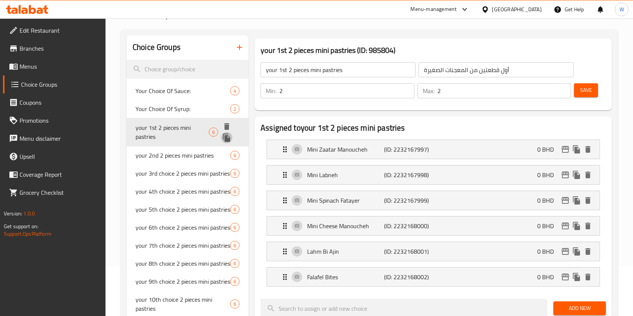
click at [229, 138] on icon "duplicate" at bounding box center [226, 138] width 7 height 8
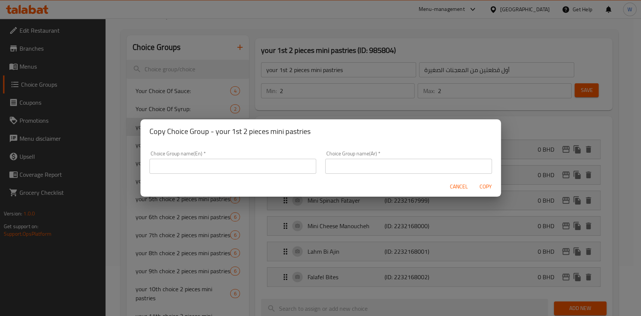
click at [223, 159] on input "text" at bounding box center [232, 166] width 167 height 15
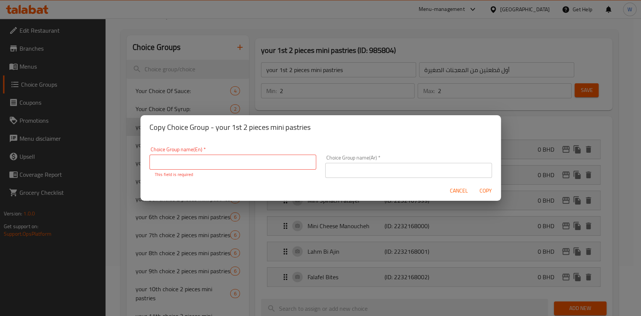
click at [282, 157] on input "text" at bounding box center [232, 162] width 167 height 15
paste input "your choice of 1st box"
type input "your choice of 1st box"
click at [353, 176] on div "Choice Group name(Ar)   * Choice Group name(Ar) *" at bounding box center [409, 167] width 176 height 32
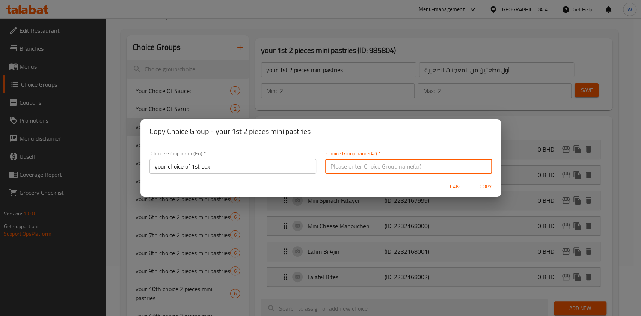
paste input "your choice of 1st box"
click at [369, 173] on input "your choice of 1st box" at bounding box center [408, 166] width 167 height 15
type input "your choice of 1st box"
click at [372, 183] on div "Cancel Copy" at bounding box center [320, 187] width 360 height 20
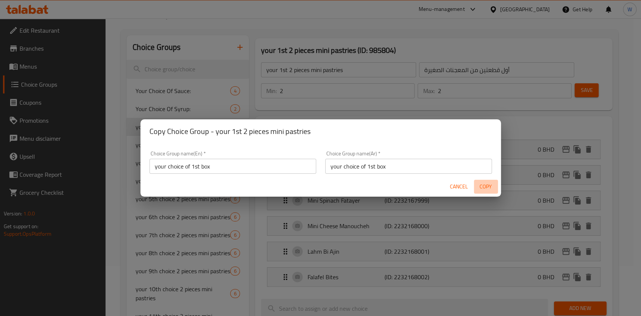
click at [483, 189] on span "Copy" at bounding box center [486, 186] width 18 height 9
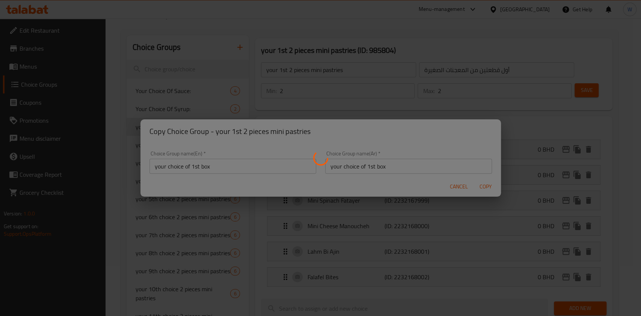
type input "your choice of 1st box"
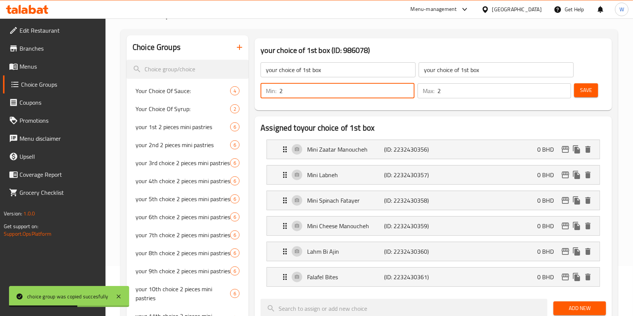
drag, startPoint x: 288, startPoint y: 89, endPoint x: 243, endPoint y: 92, distance: 45.1
type input "1"
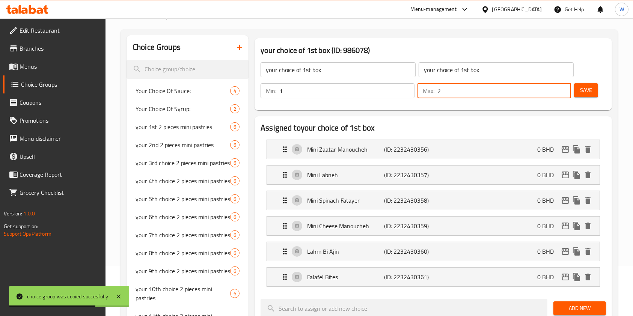
drag, startPoint x: 447, startPoint y: 85, endPoint x: 417, endPoint y: 96, distance: 32.2
click at [430, 90] on div "Max: 2 ​" at bounding box center [494, 90] width 154 height 15
type input "1"
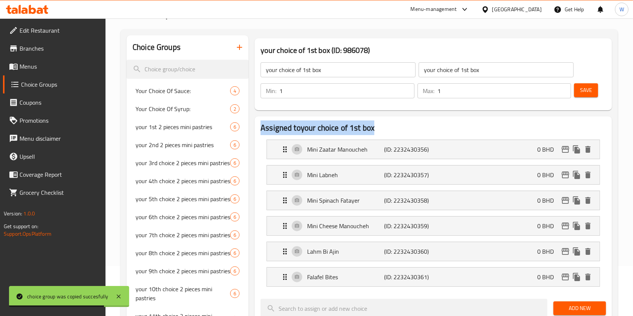
click at [512, 105] on div "your choice of 1st box ​ your choice of 1st box ​ Min: 1 ​ Max: 1 ​ Save" at bounding box center [432, 80] width 351 height 54
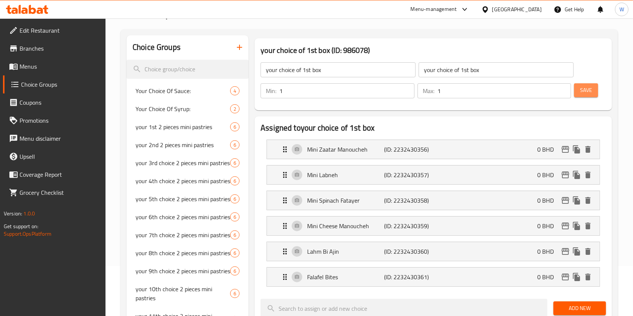
click at [592, 91] on button "Save" at bounding box center [586, 90] width 24 height 14
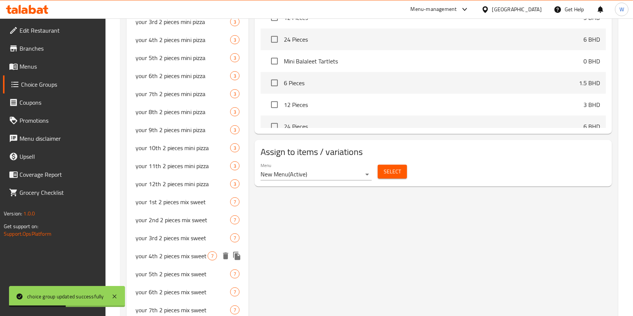
scroll to position [596, 0]
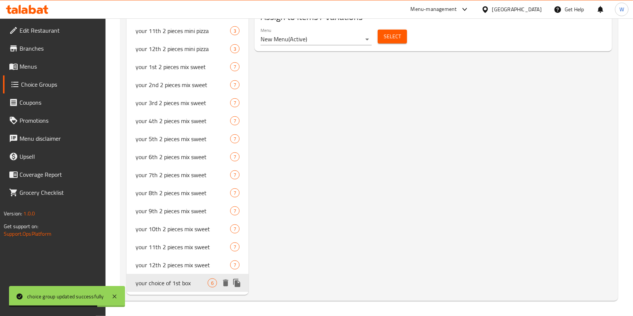
click at [235, 284] on icon "duplicate" at bounding box center [236, 283] width 7 height 8
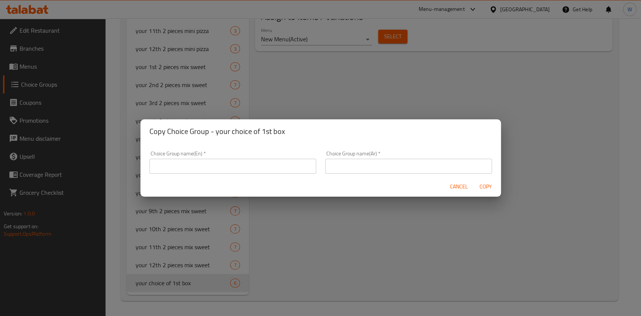
click at [271, 176] on div "Choice Group name(En)   * Choice Group name(En) *" at bounding box center [233, 162] width 176 height 32
click at [269, 172] on input "text" at bounding box center [232, 166] width 167 height 15
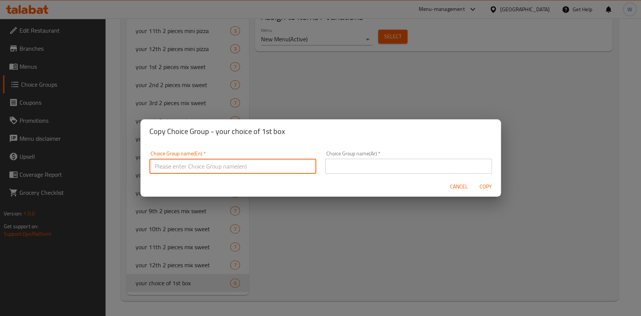
paste input "your choice of 2nd box"
type input "your choice of 2nd box"
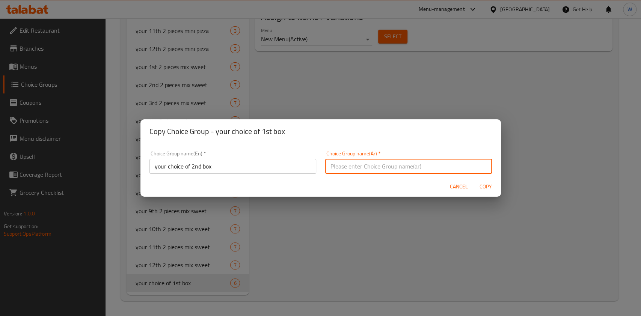
click at [388, 162] on input "text" at bounding box center [408, 166] width 167 height 15
paste input "your choice of 2nd box"
type input "your choice of 2nd box"
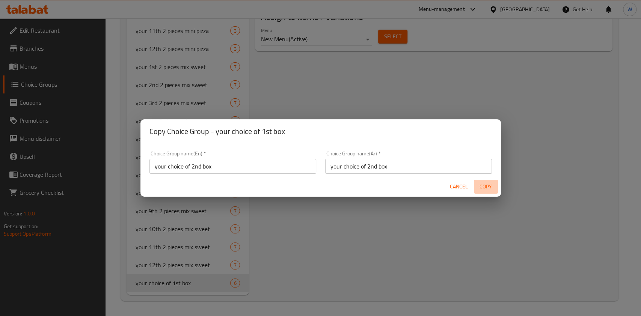
click at [483, 188] on span "Copy" at bounding box center [486, 186] width 18 height 9
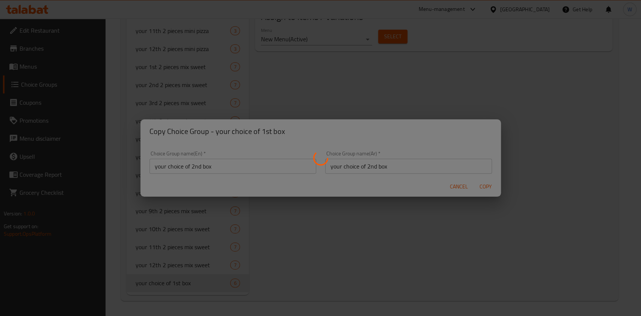
type input "your choice of 2nd box"
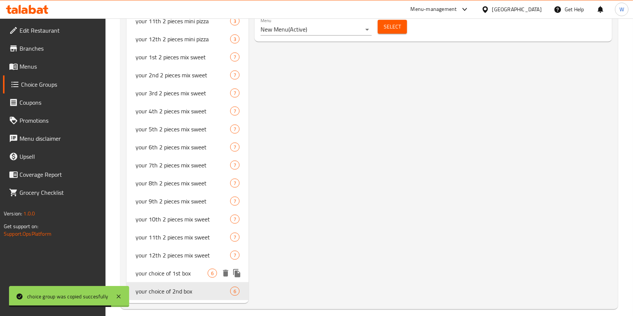
scroll to position [614, 0]
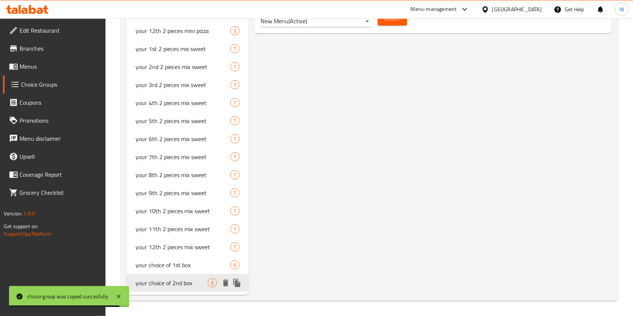
click at [238, 284] on icon "duplicate" at bounding box center [236, 283] width 7 height 8
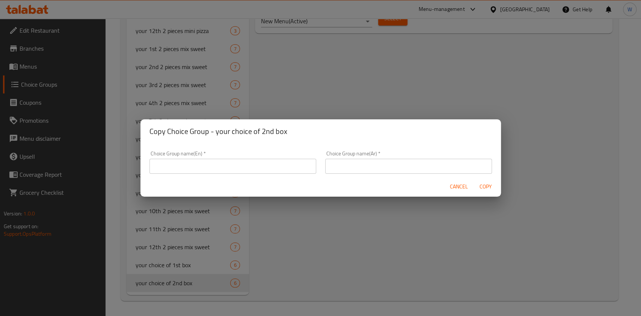
click at [217, 166] on input "text" at bounding box center [232, 166] width 167 height 15
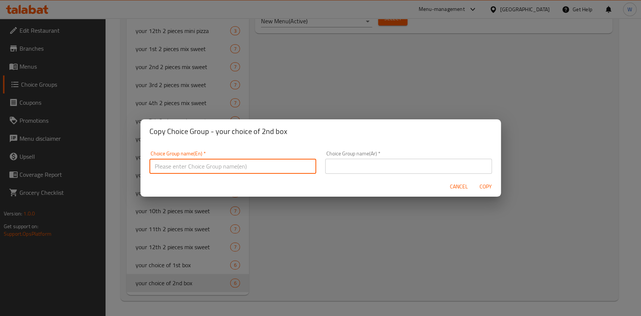
paste input "your choice of free box"
type input "your choice of free box"
click at [393, 157] on div "Choice Group name(Ar)   * Choice Group name(Ar) *" at bounding box center [408, 162] width 167 height 23
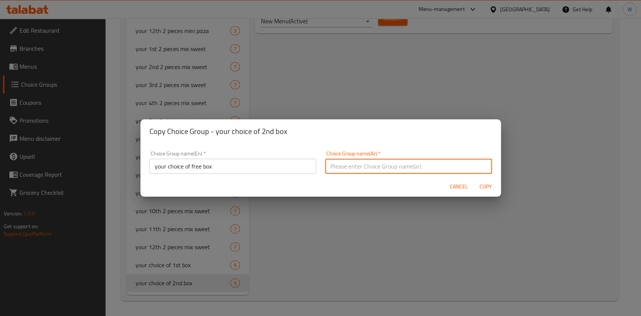
click at [396, 164] on input "text" at bounding box center [408, 166] width 167 height 15
paste input "your choice of free box"
type input "your choice of free box"
click at [494, 188] on span "Copy" at bounding box center [486, 186] width 18 height 9
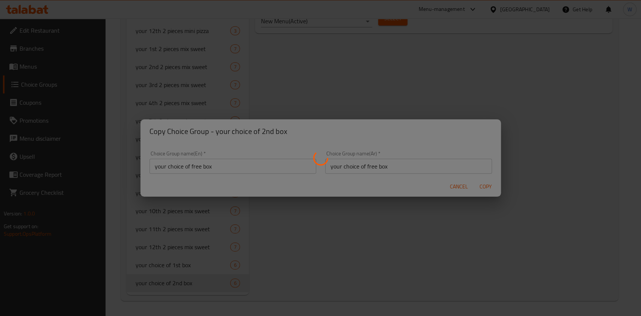
type input "your choice of free box"
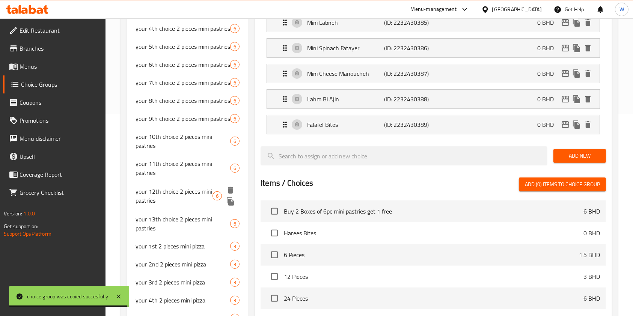
scroll to position [0, 0]
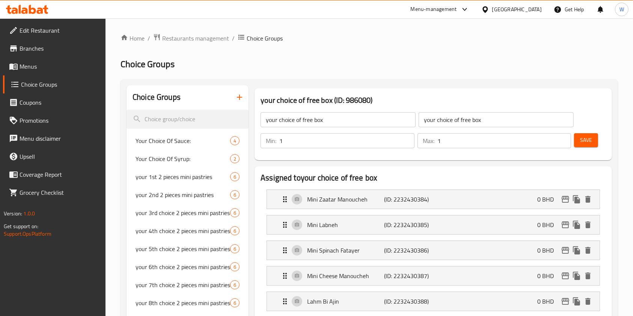
click at [36, 7] on icon at bounding box center [27, 9] width 42 height 9
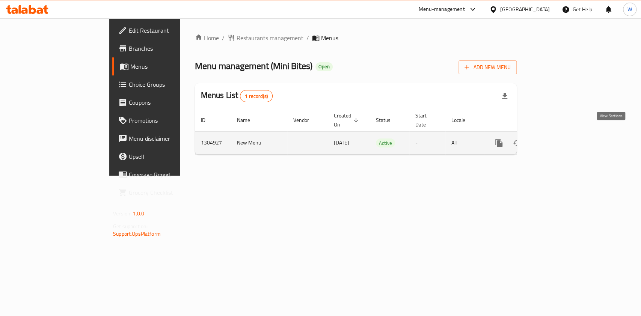
click at [562, 134] on link "enhanced table" at bounding box center [553, 143] width 18 height 18
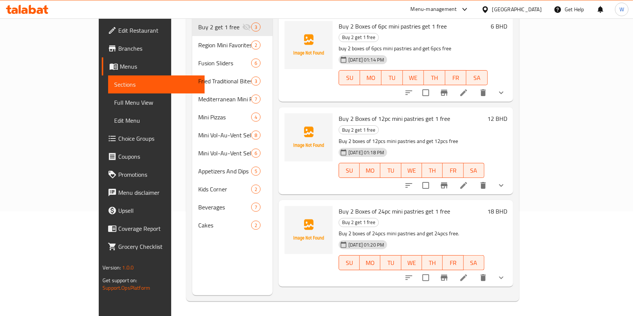
scroll to position [105, 0]
click at [474, 271] on li at bounding box center [463, 278] width 21 height 14
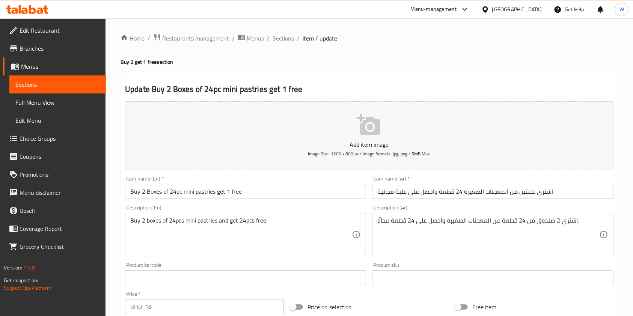
click at [289, 36] on span "Sections" at bounding box center [282, 38] width 21 height 9
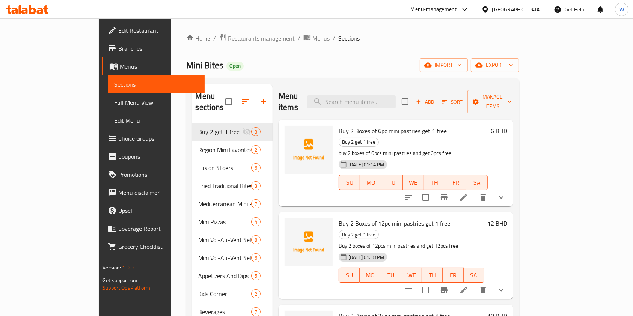
click at [118, 50] on span "Branches" at bounding box center [158, 48] width 80 height 9
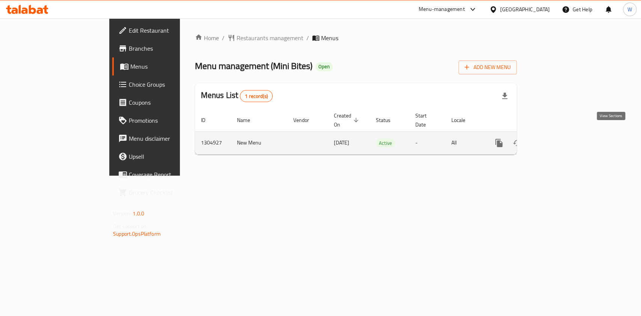
click at [557, 138] on icon "enhanced table" at bounding box center [552, 142] width 9 height 9
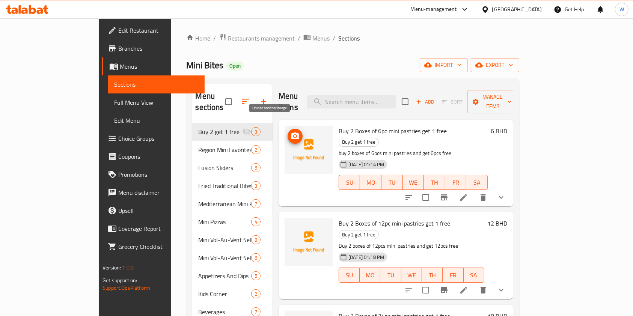
click at [291, 132] on icon "upload picture" at bounding box center [295, 136] width 9 height 9
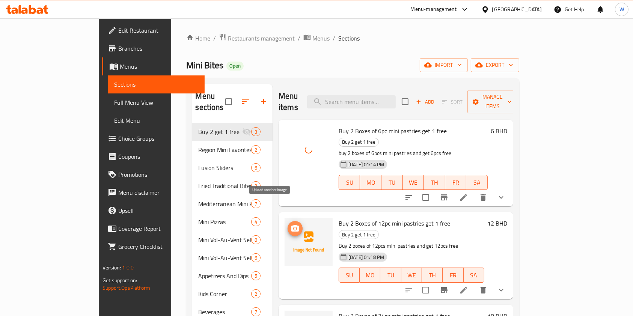
click at [291, 224] on icon "upload picture" at bounding box center [295, 228] width 9 height 9
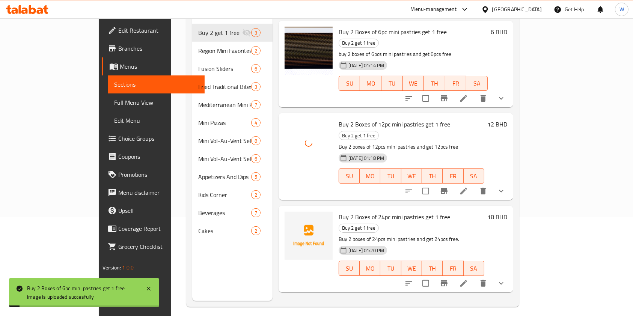
scroll to position [100, 0]
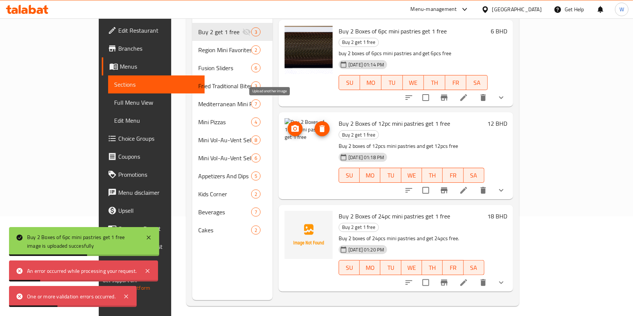
click at [291, 124] on icon "upload picture" at bounding box center [295, 128] width 9 height 9
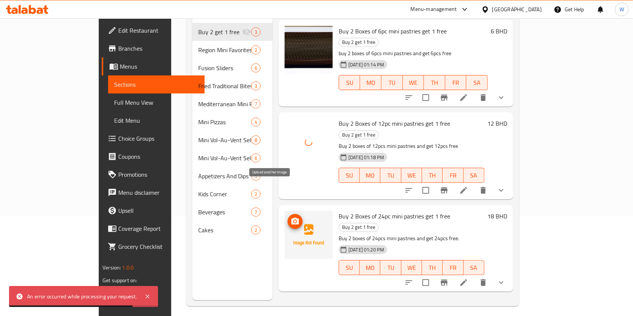
click at [291, 218] on icon "upload picture" at bounding box center [295, 221] width 8 height 7
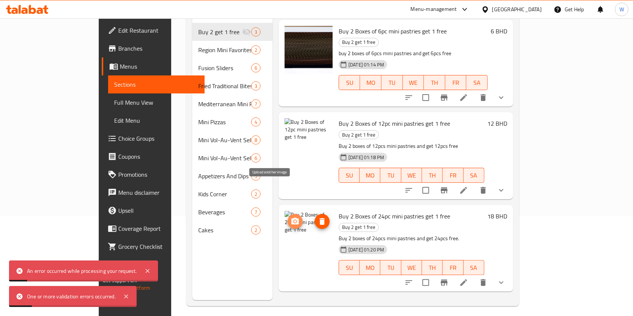
click at [291, 218] on icon "upload picture" at bounding box center [295, 221] width 8 height 7
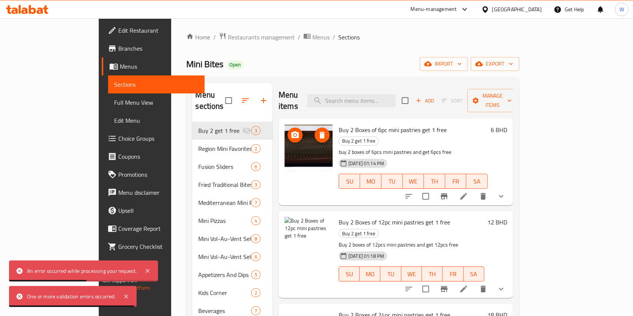
scroll to position [0, 0]
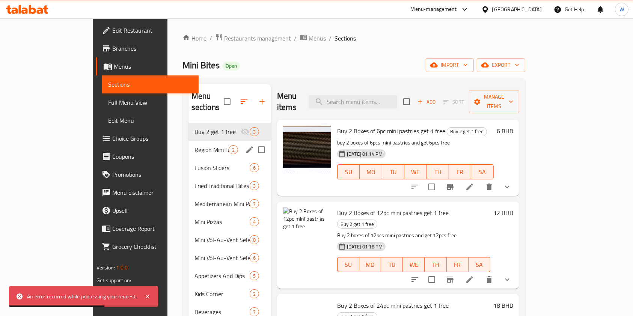
click at [194, 145] on span "Region Mini Favorites" at bounding box center [211, 149] width 34 height 9
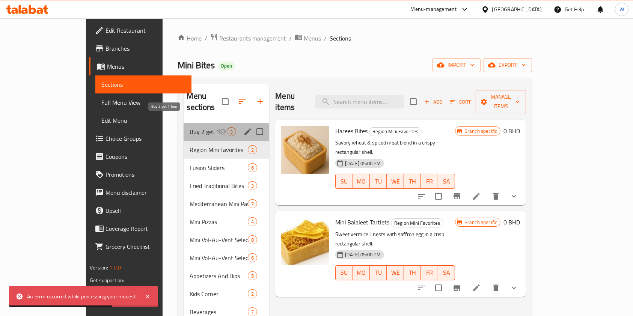
click at [190, 127] on span "Buy 2 get 1 free" at bounding box center [204, 131] width 28 height 9
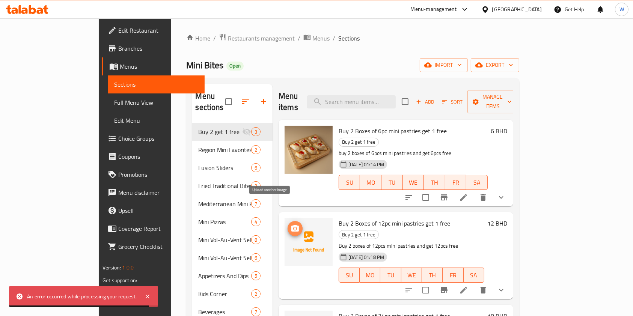
click at [291, 224] on icon "upload picture" at bounding box center [295, 228] width 9 height 9
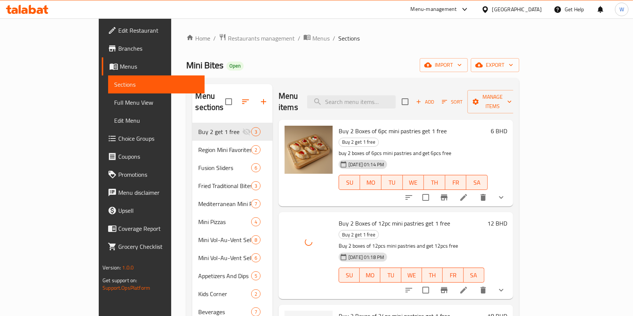
scroll to position [50, 0]
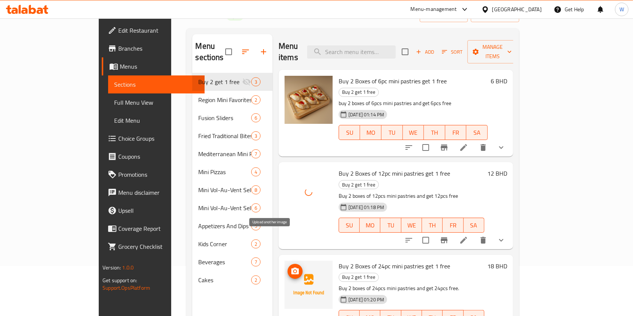
click at [291, 268] on icon "upload picture" at bounding box center [295, 271] width 8 height 7
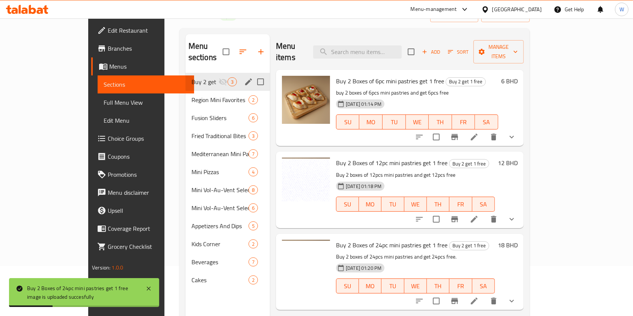
click at [245, 78] on icon "edit" at bounding box center [248, 81] width 7 height 7
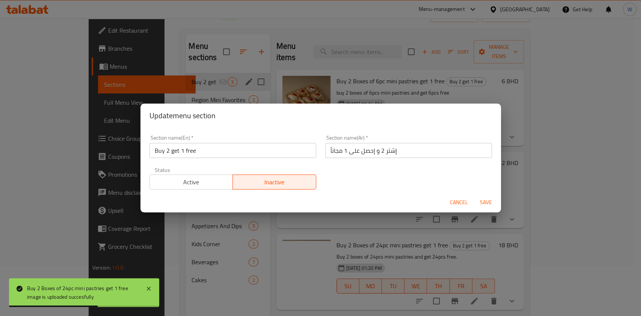
click at [206, 193] on div "Cancel Save" at bounding box center [320, 203] width 360 height 20
click at [211, 181] on span "Active" at bounding box center [191, 182] width 77 height 11
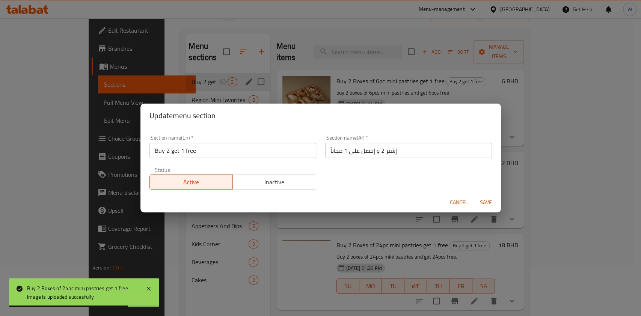
click at [489, 206] on span "Save" at bounding box center [486, 202] width 18 height 9
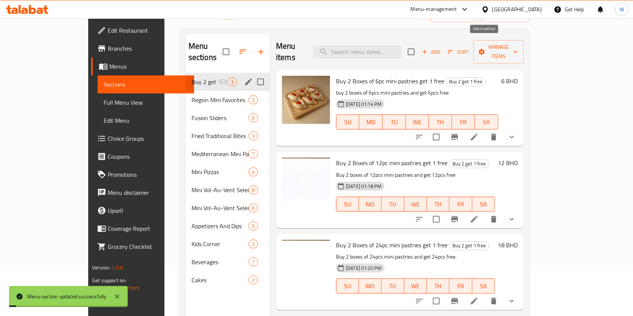
click at [419, 46] on input "checkbox" at bounding box center [411, 52] width 16 height 16
checkbox input "true"
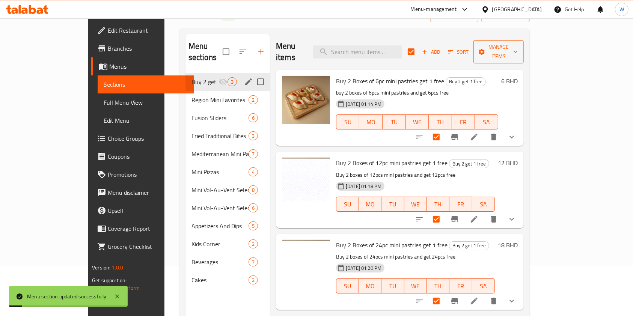
click at [485, 48] on icon "button" at bounding box center [482, 52] width 8 height 8
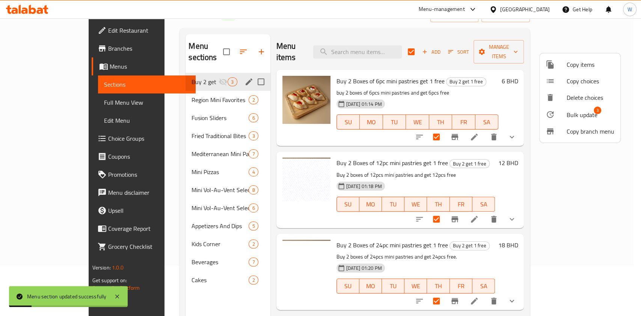
click at [576, 116] on span "Bulk update" at bounding box center [581, 114] width 31 height 9
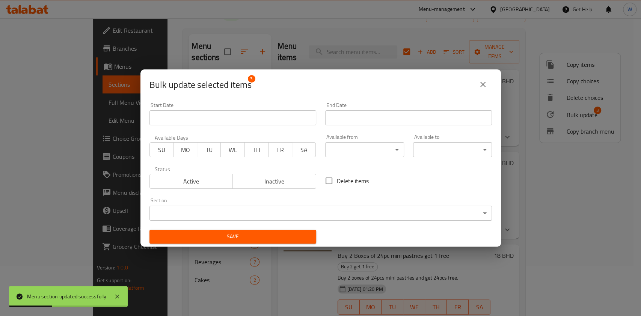
click at [263, 126] on div "Start Date Start Date" at bounding box center [233, 114] width 176 height 32
click at [267, 120] on input "Start Date" at bounding box center [232, 117] width 167 height 15
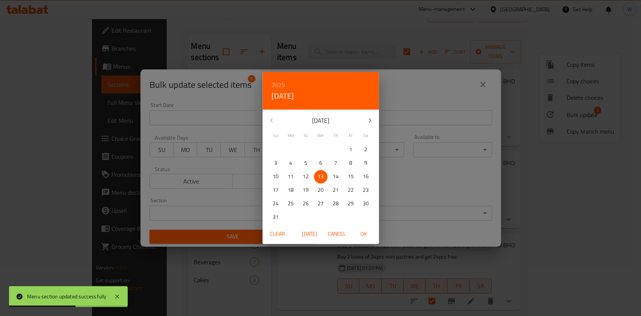
click at [334, 178] on p "14" at bounding box center [336, 176] width 6 height 9
click at [321, 178] on p "13" at bounding box center [321, 176] width 6 height 9
click at [335, 175] on p "14" at bounding box center [336, 176] width 6 height 9
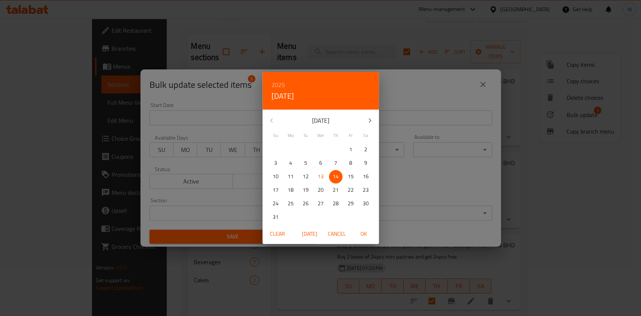
click at [363, 231] on span "OK" at bounding box center [364, 233] width 18 height 9
type input "[DATE]"
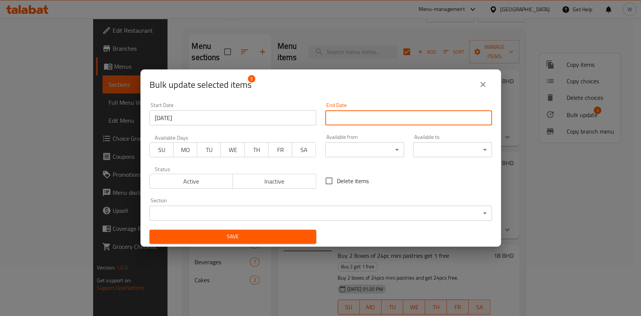
click at [379, 121] on input "Start Date" at bounding box center [408, 117] width 167 height 15
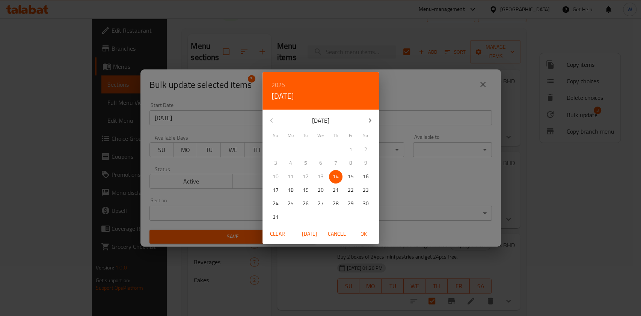
click at [348, 188] on p "22" at bounding box center [351, 189] width 6 height 9
click at [366, 238] on span "OK" at bounding box center [364, 233] width 18 height 9
type input "[DATE]"
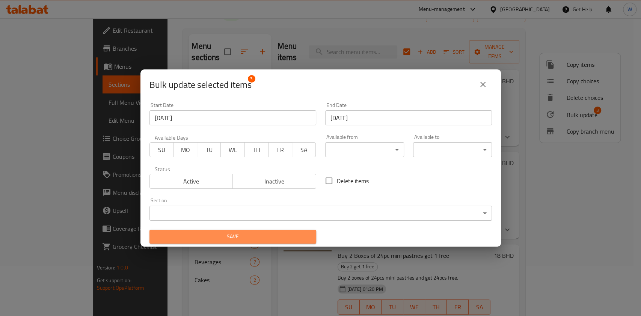
click at [285, 236] on span "Save" at bounding box center [232, 236] width 155 height 9
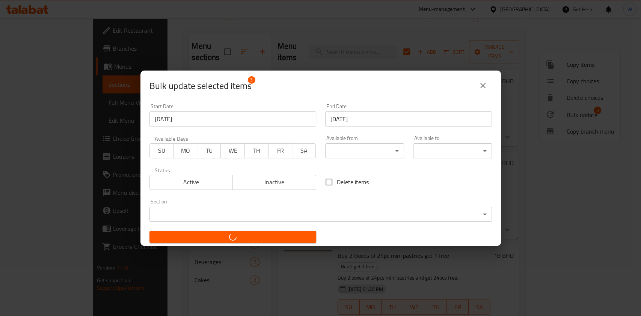
checkbox input "false"
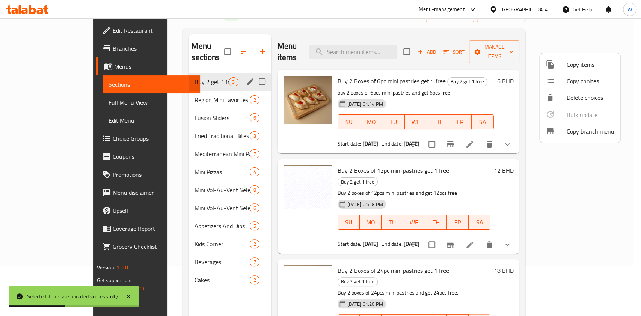
click at [487, 164] on div at bounding box center [320, 158] width 641 height 316
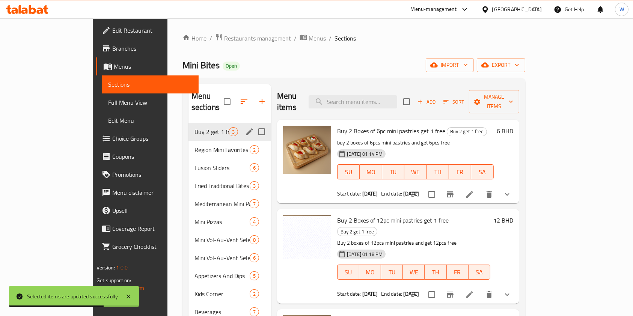
scroll to position [0, 0]
